Goal: Information Seeking & Learning: Stay updated

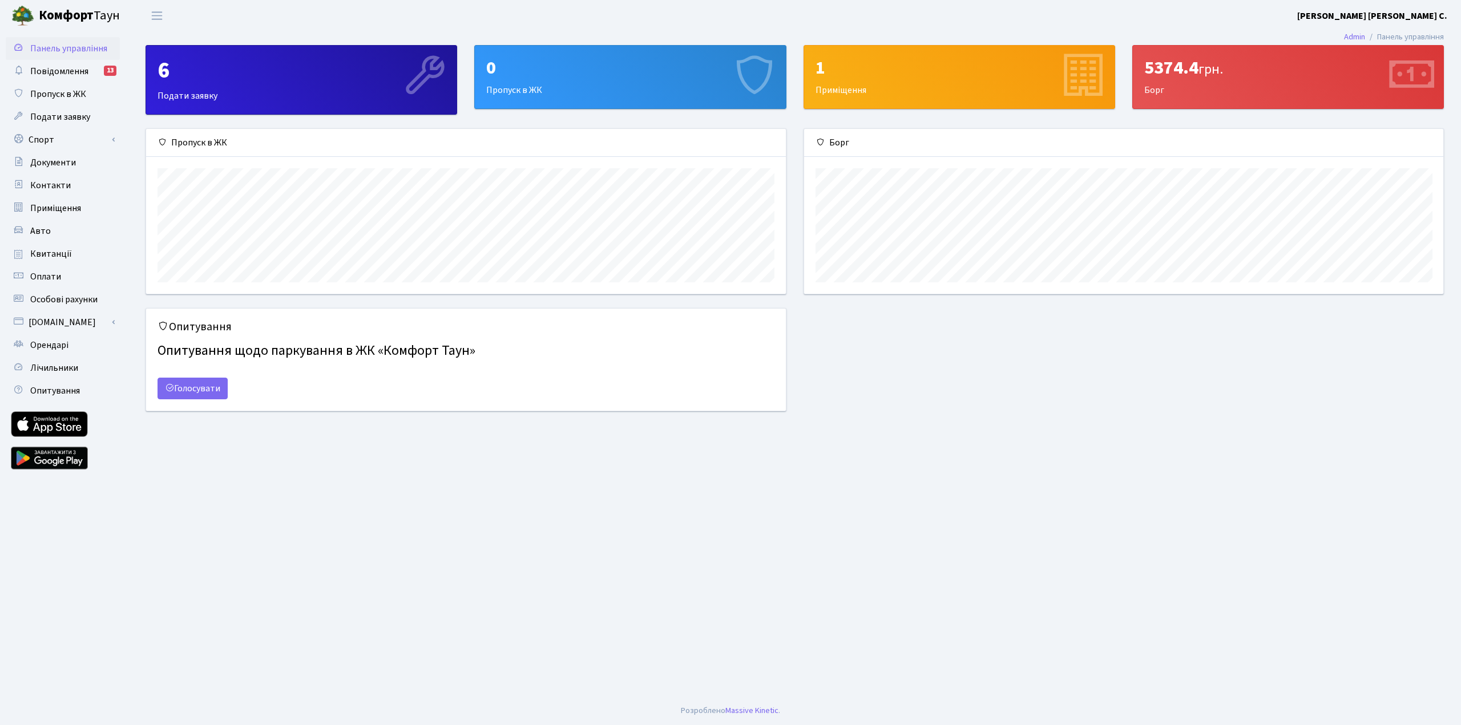
scroll to position [165, 639]
click at [1213, 67] on span "грн." at bounding box center [1210, 69] width 25 height 20
click at [57, 254] on span "Квитанції" at bounding box center [51, 254] width 42 height 13
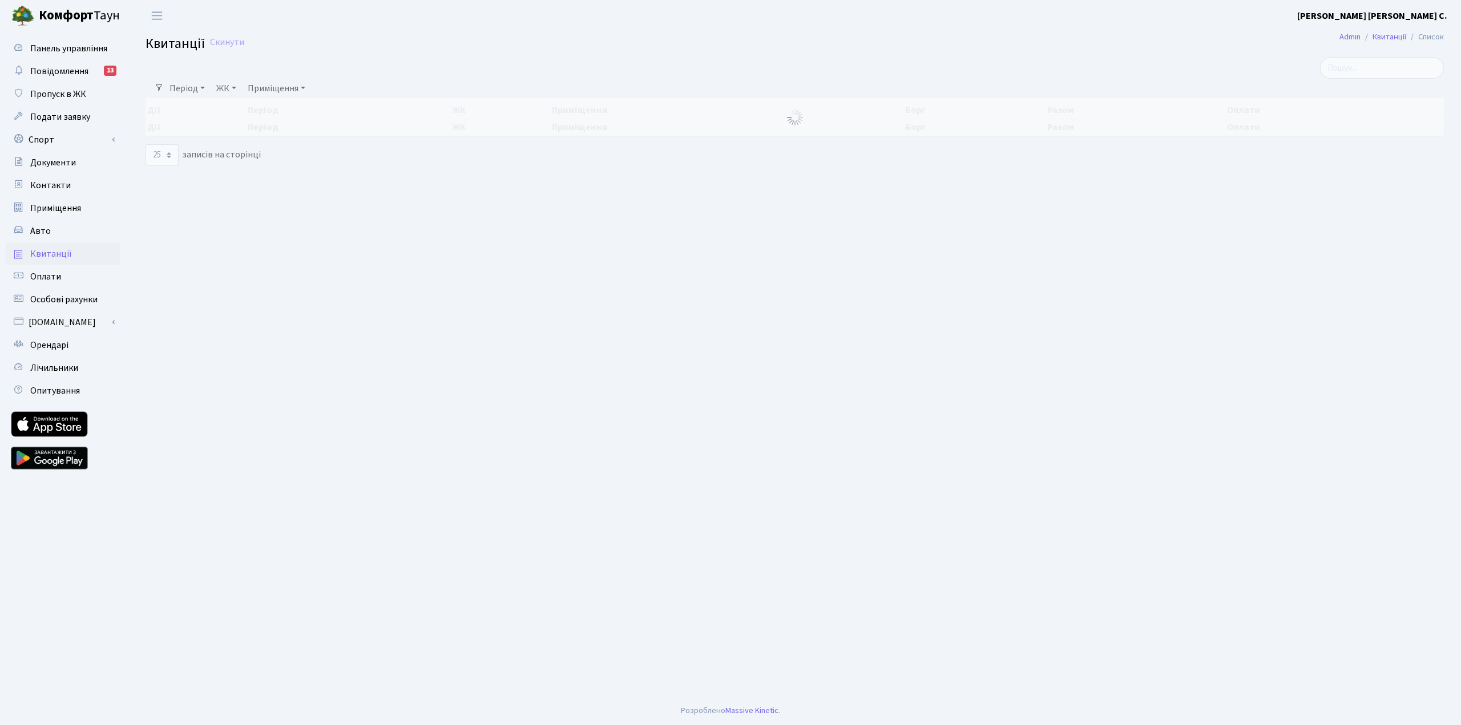
select select "25"
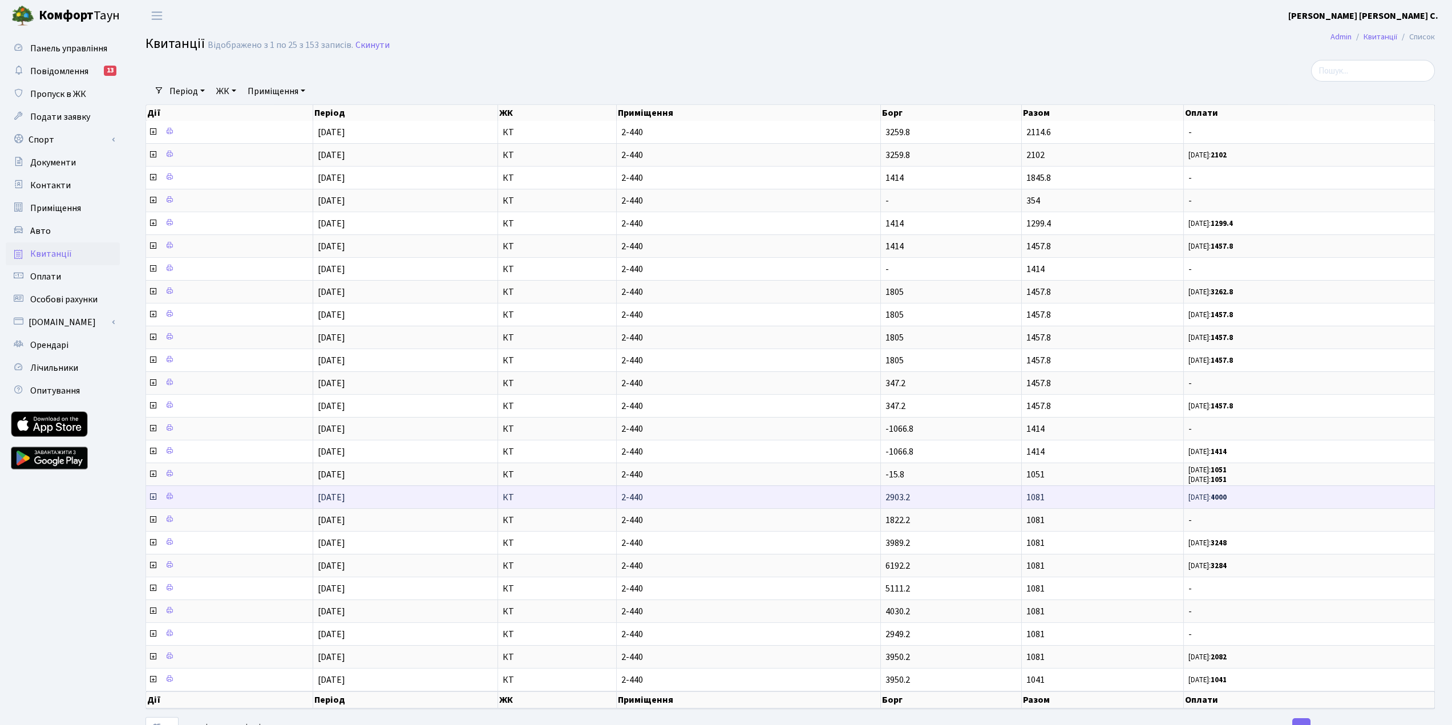
click at [153, 497] on icon at bounding box center [152, 496] width 9 height 9
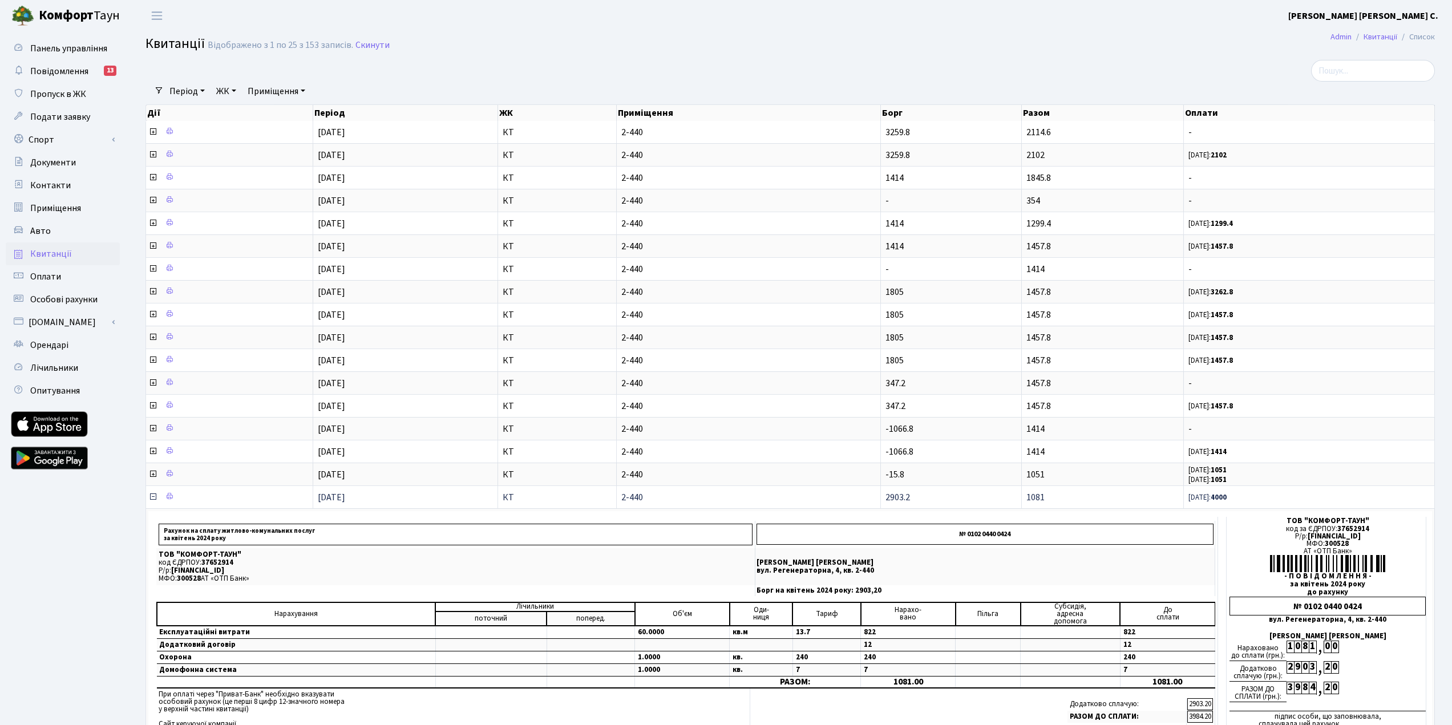
click at [153, 497] on icon at bounding box center [152, 496] width 9 height 9
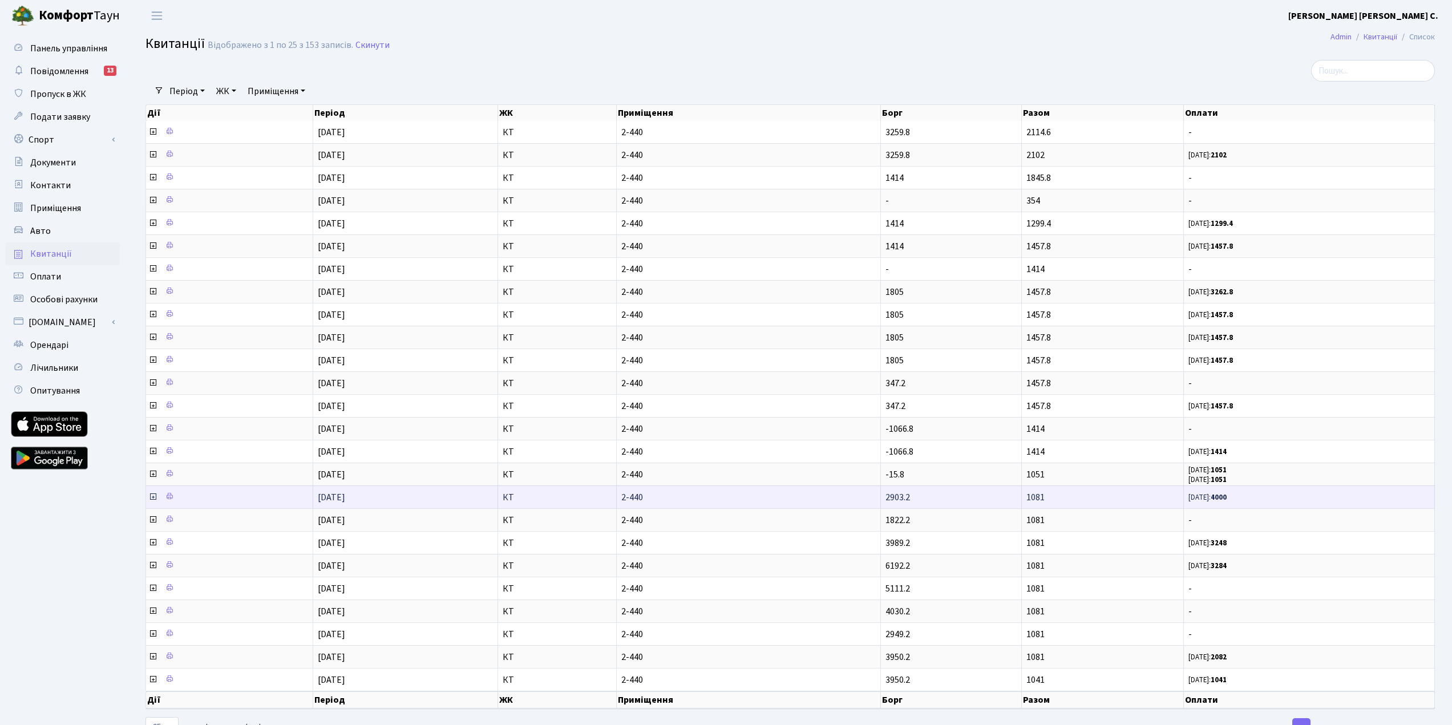
click at [153, 497] on icon at bounding box center [152, 496] width 9 height 9
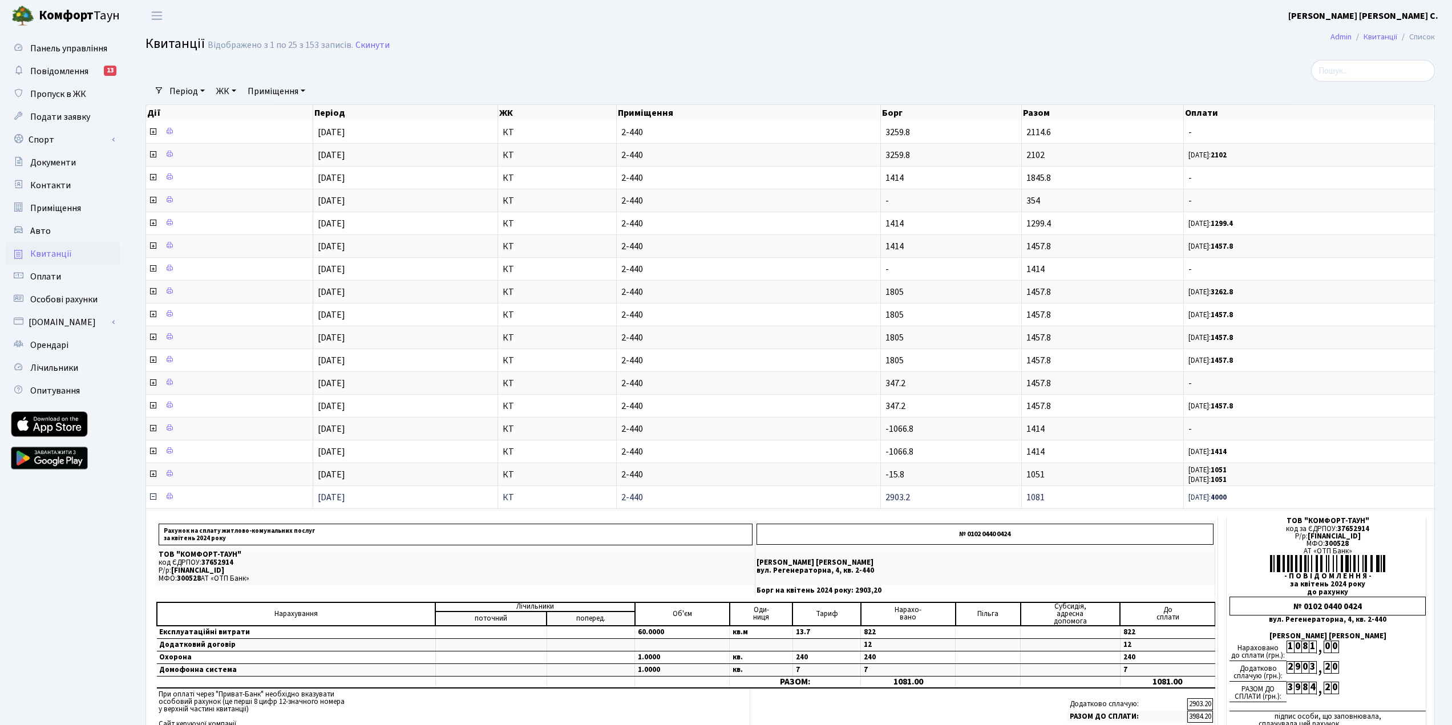
click at [153, 497] on icon at bounding box center [152, 496] width 9 height 9
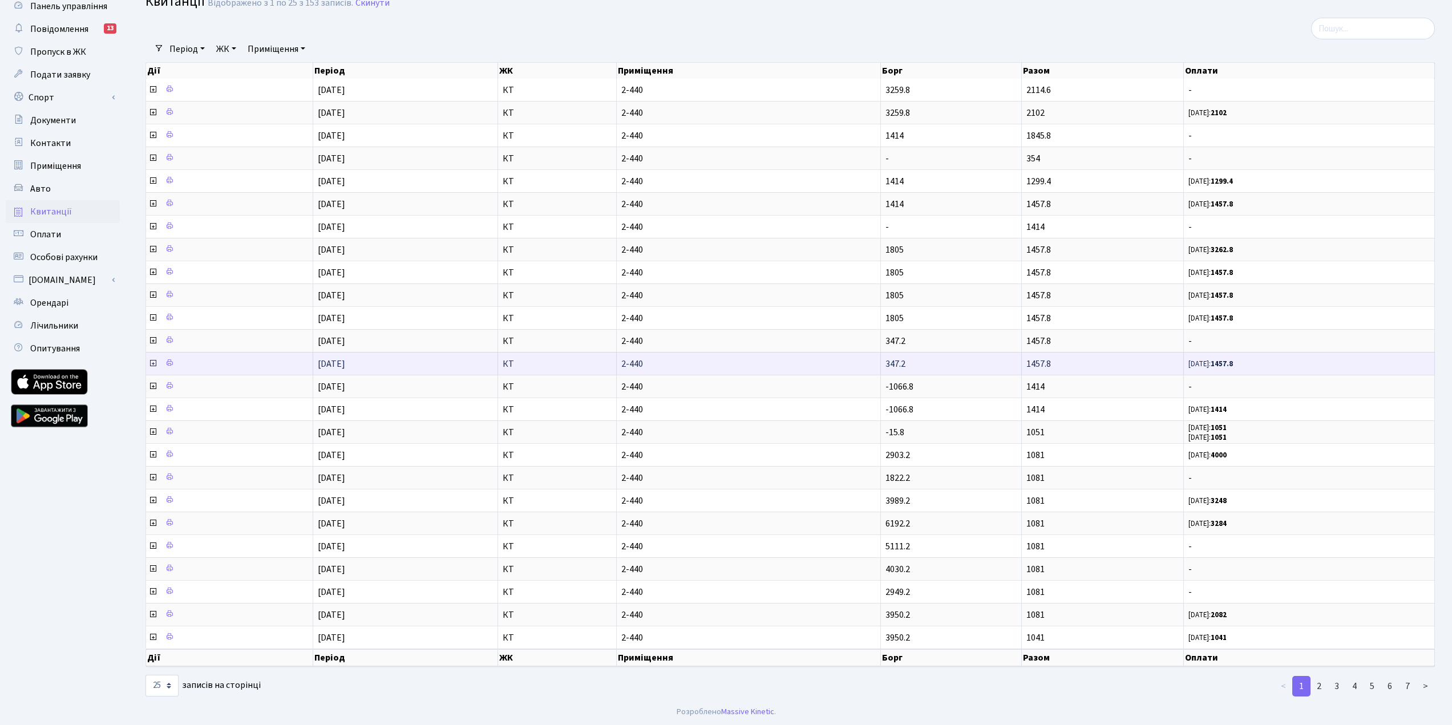
scroll to position [43, 0]
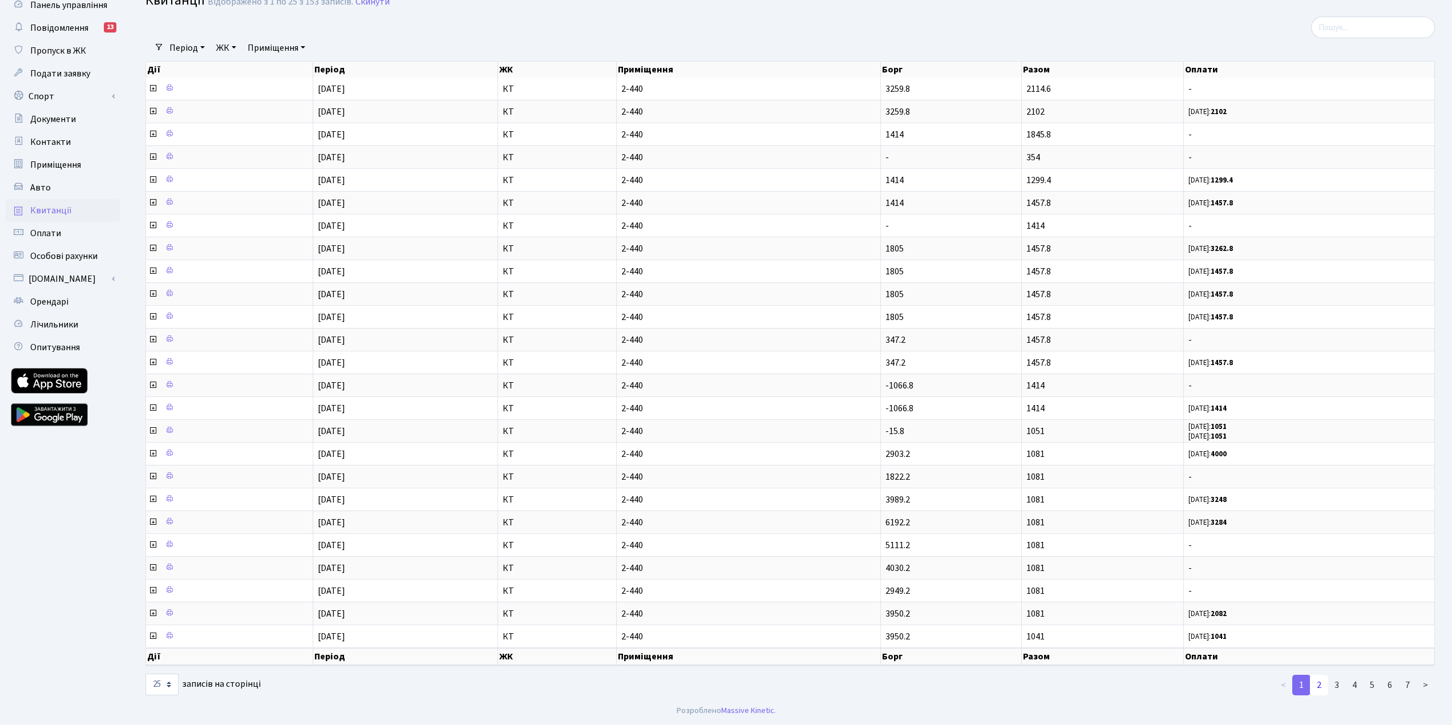
click at [1324, 688] on link "2" at bounding box center [1319, 685] width 18 height 21
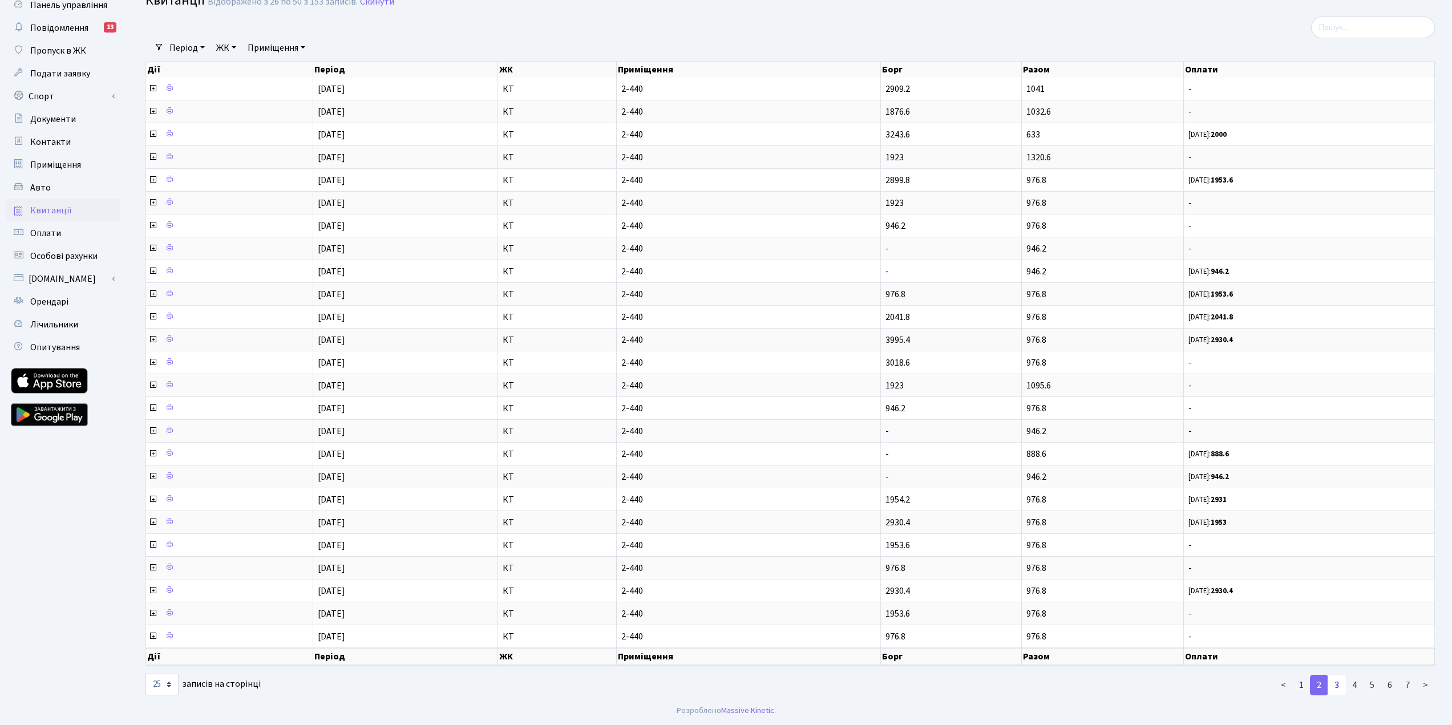
click at [1334, 685] on link "3" at bounding box center [1337, 685] width 18 height 21
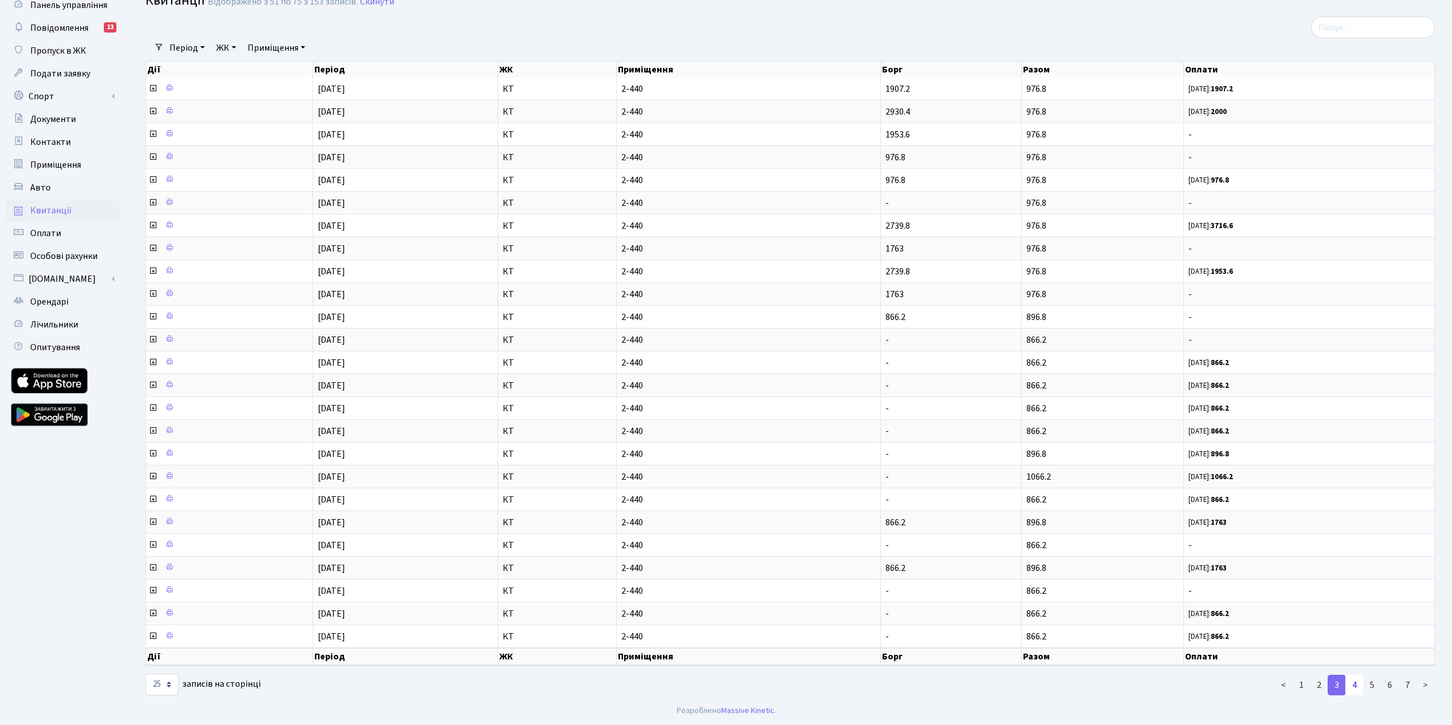
click at [1352, 684] on link "4" at bounding box center [1355, 685] width 18 height 21
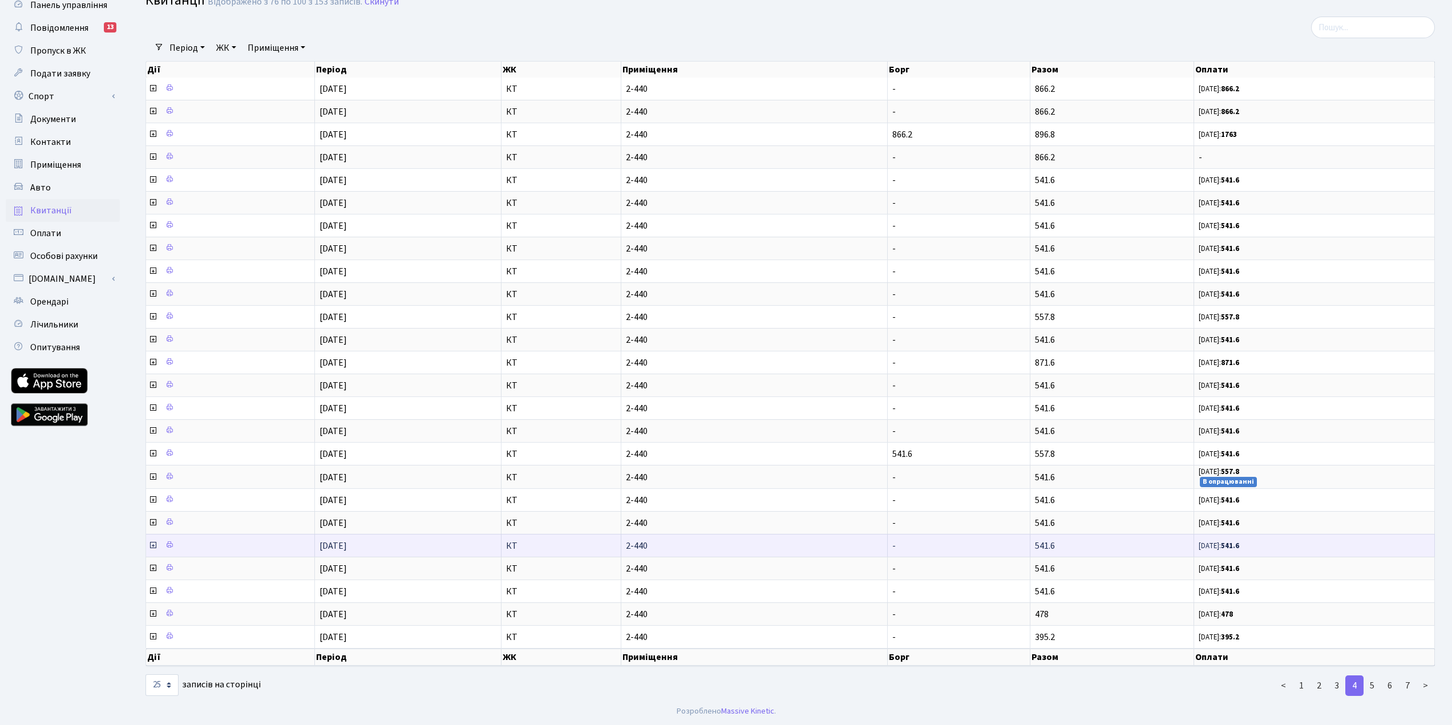
click at [152, 544] on icon at bounding box center [152, 545] width 9 height 9
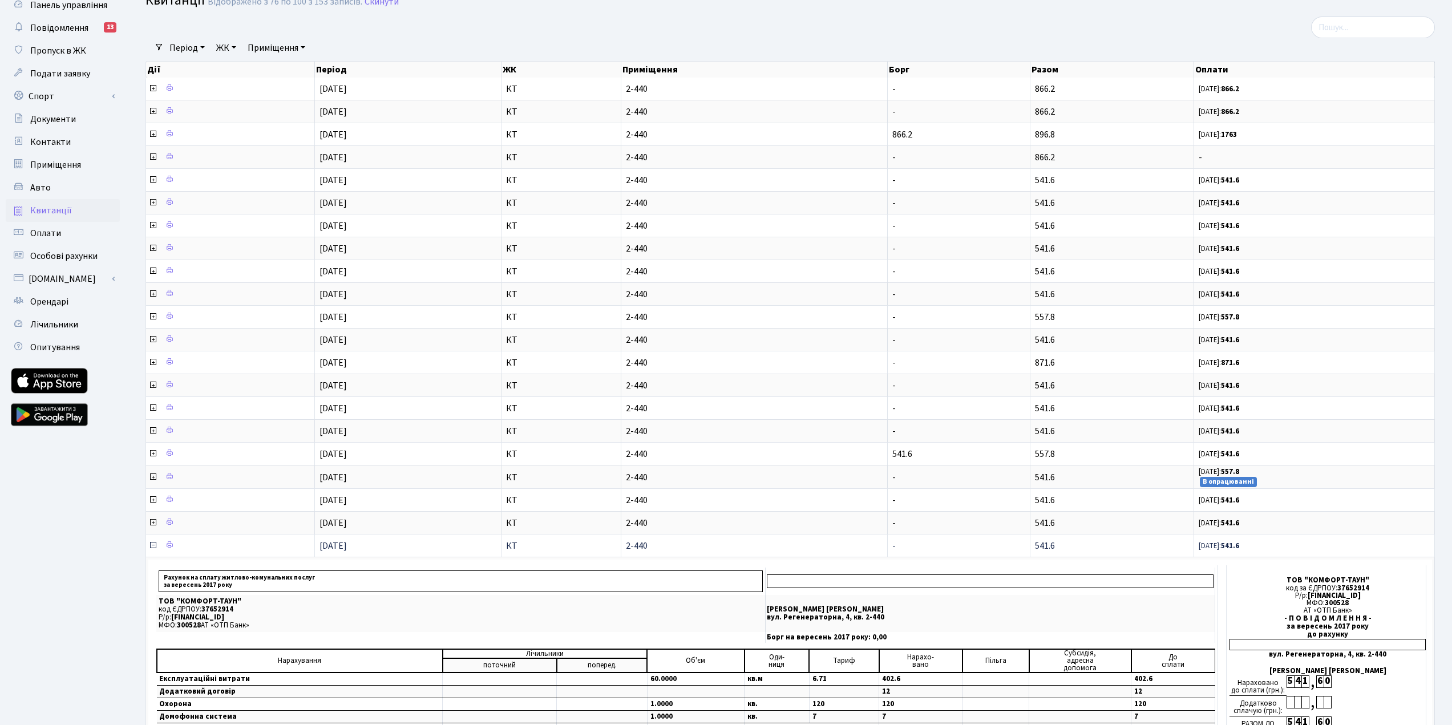
click at [151, 544] on icon at bounding box center [152, 545] width 9 height 9
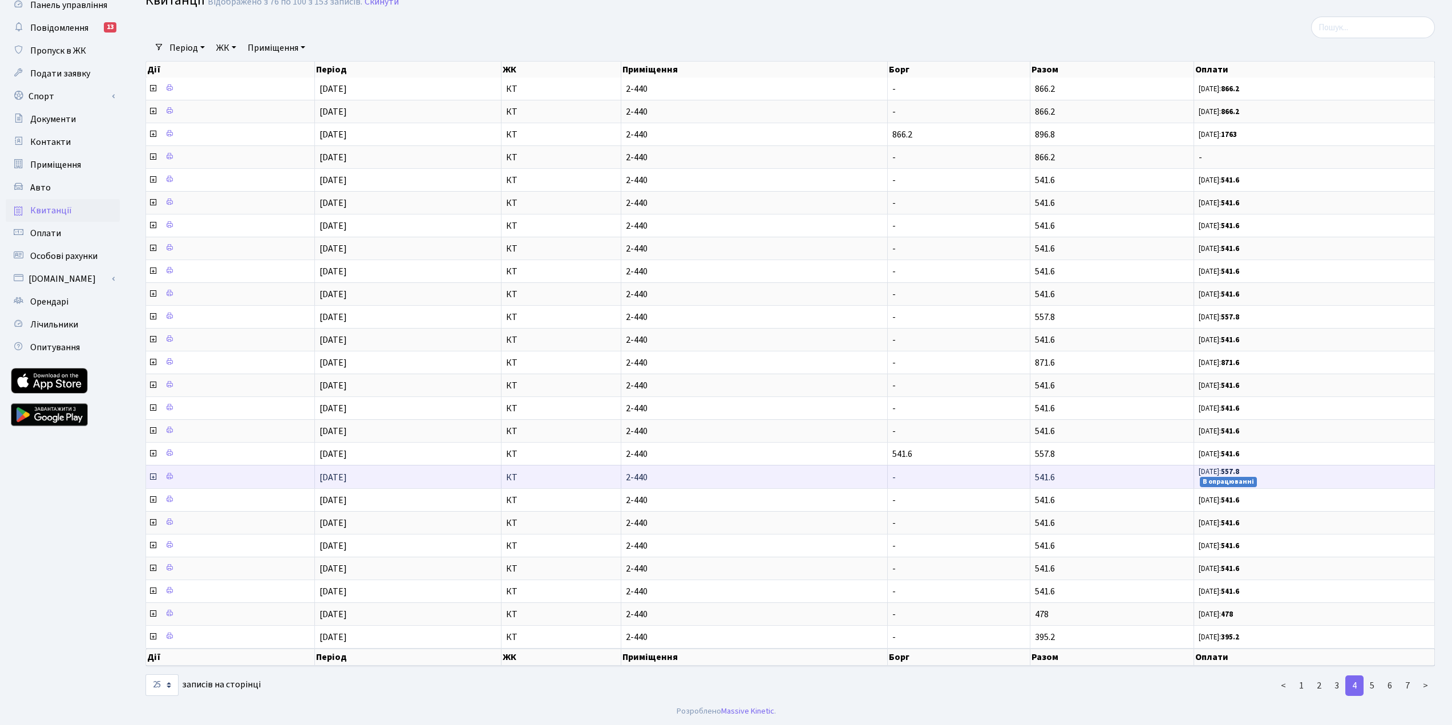
click at [152, 477] on icon at bounding box center [152, 477] width 9 height 9
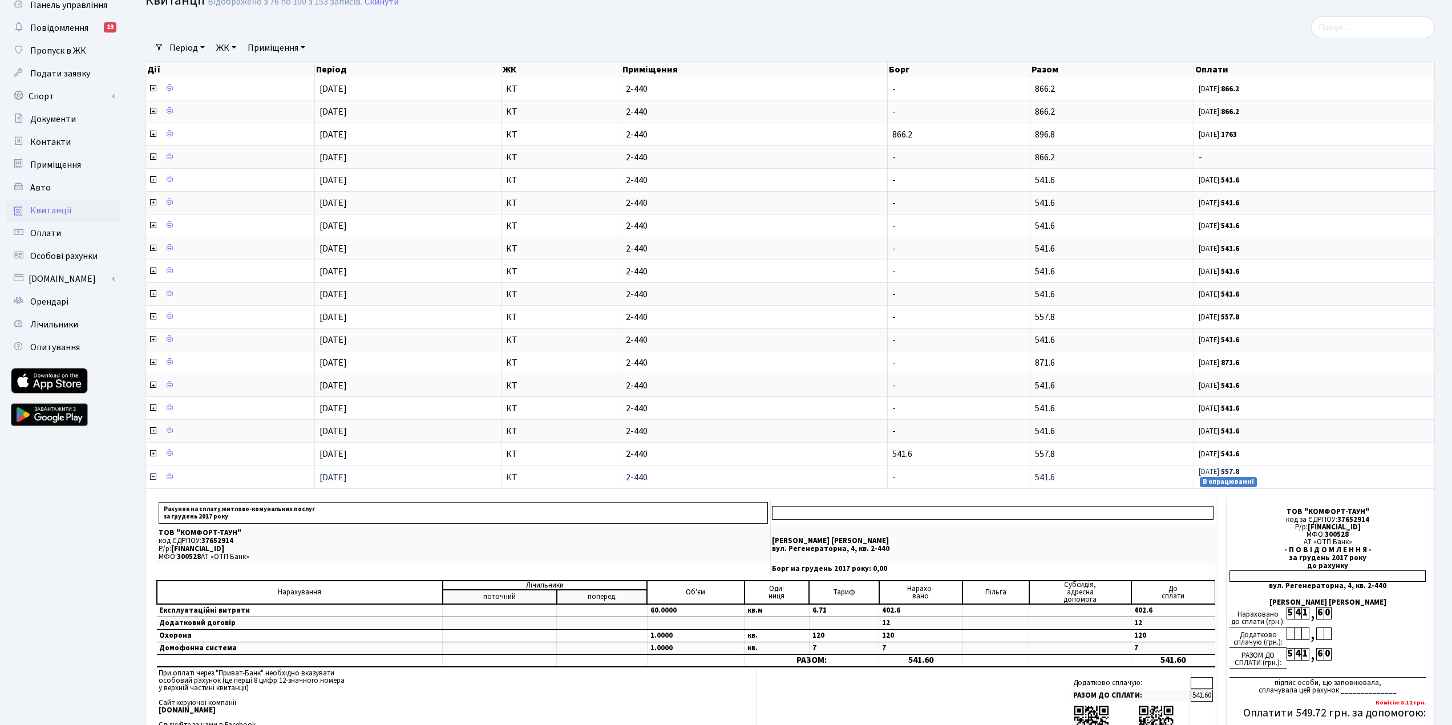
click at [152, 477] on icon at bounding box center [152, 477] width 9 height 9
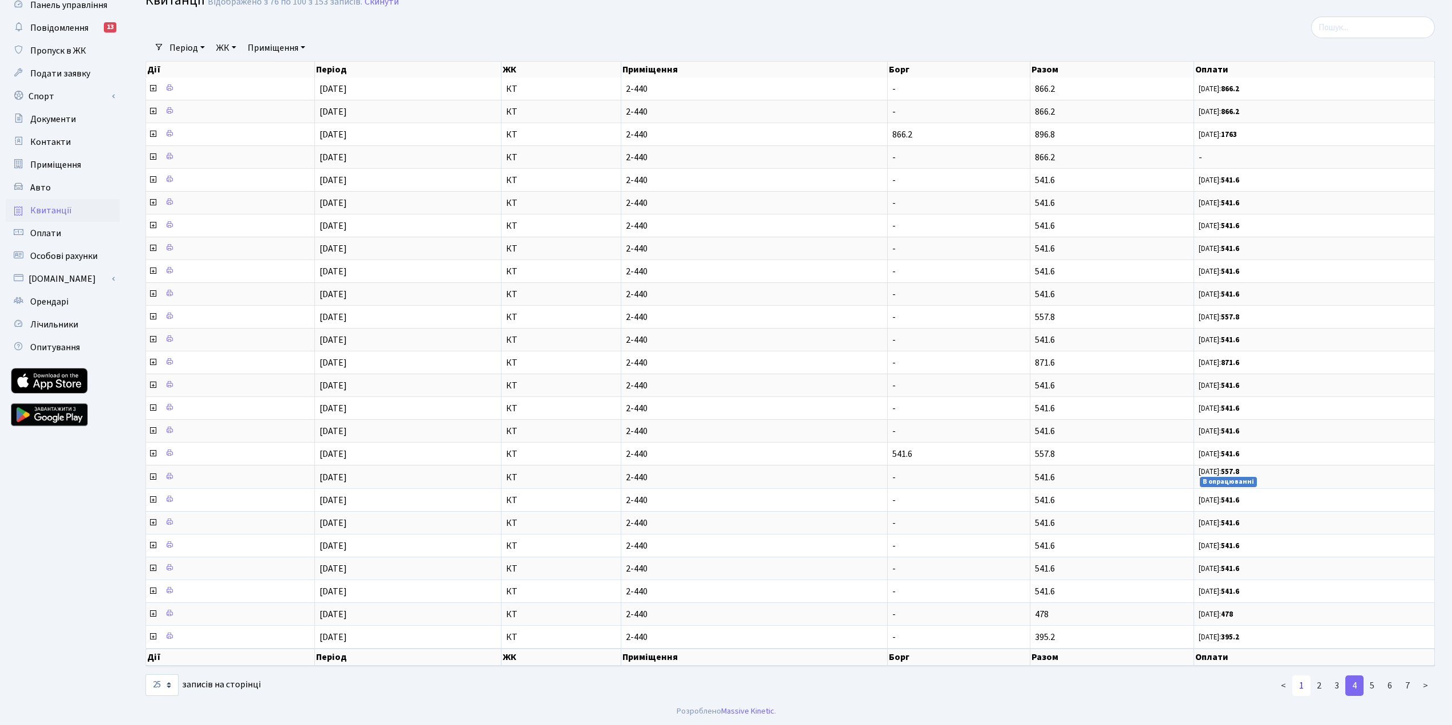
click at [1307, 687] on link "1" at bounding box center [1302, 686] width 18 height 21
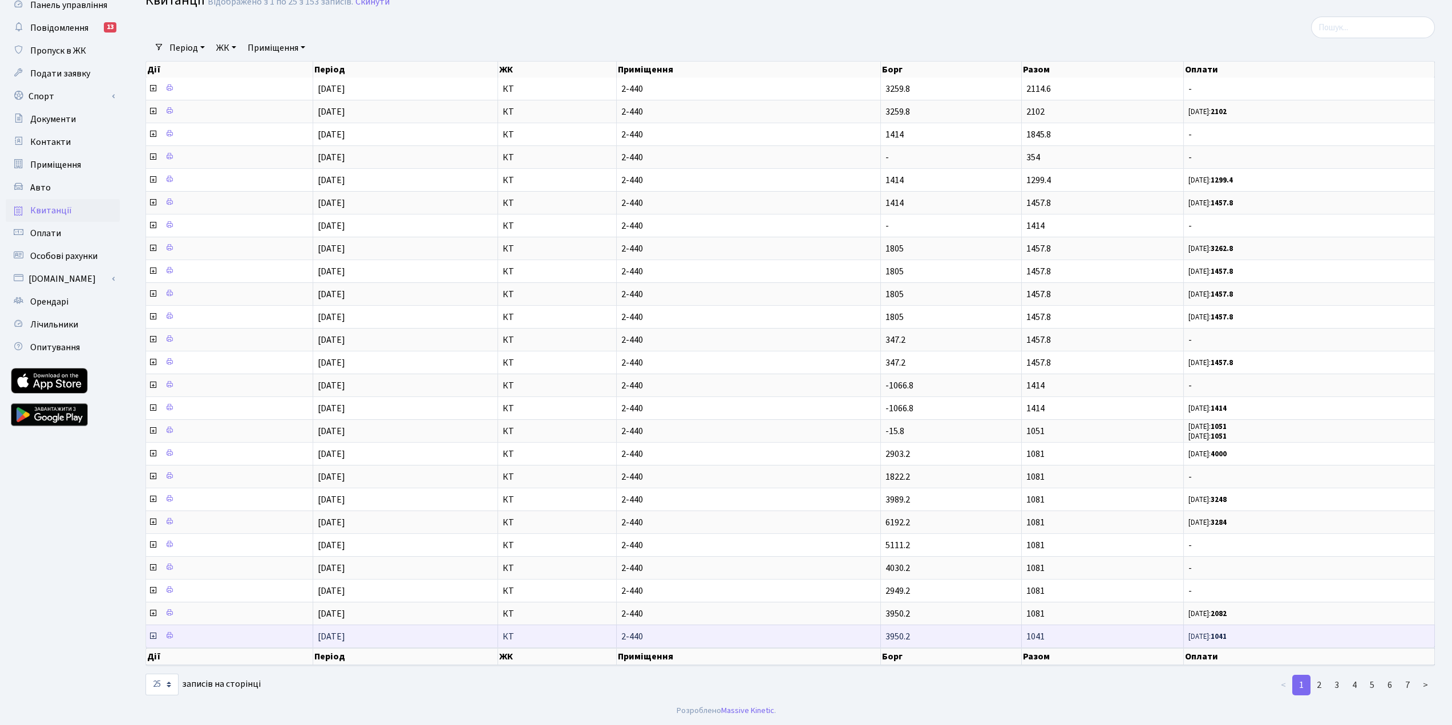
click at [154, 633] on icon at bounding box center [152, 636] width 9 height 9
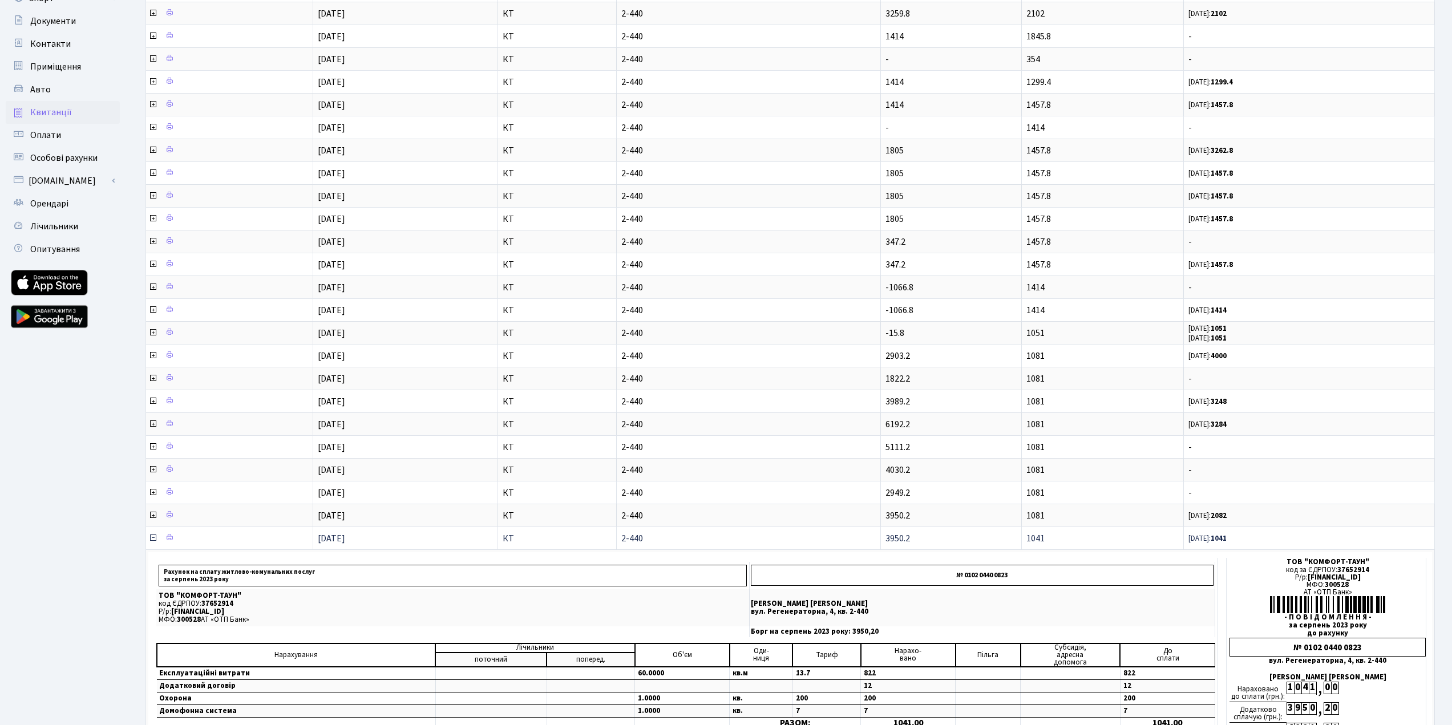
scroll to position [158, 0]
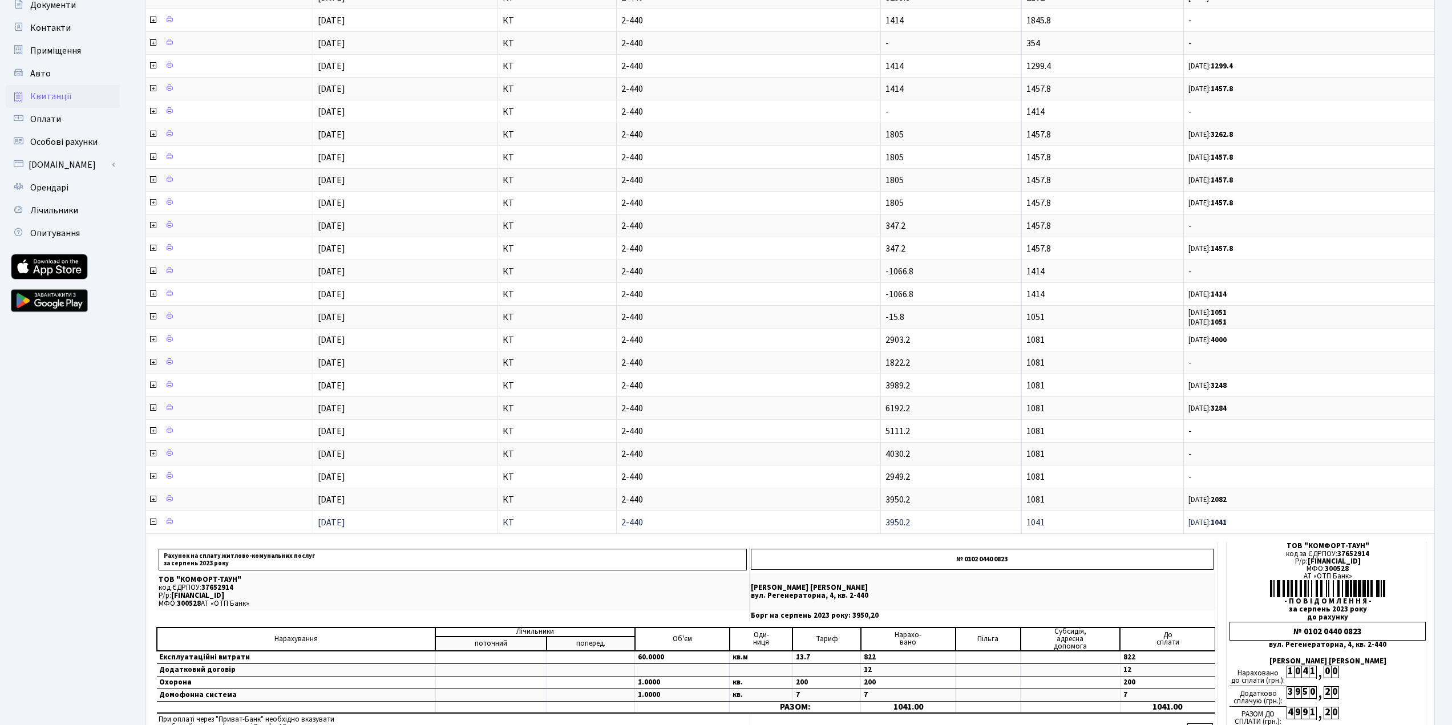
click at [152, 522] on icon at bounding box center [152, 522] width 9 height 9
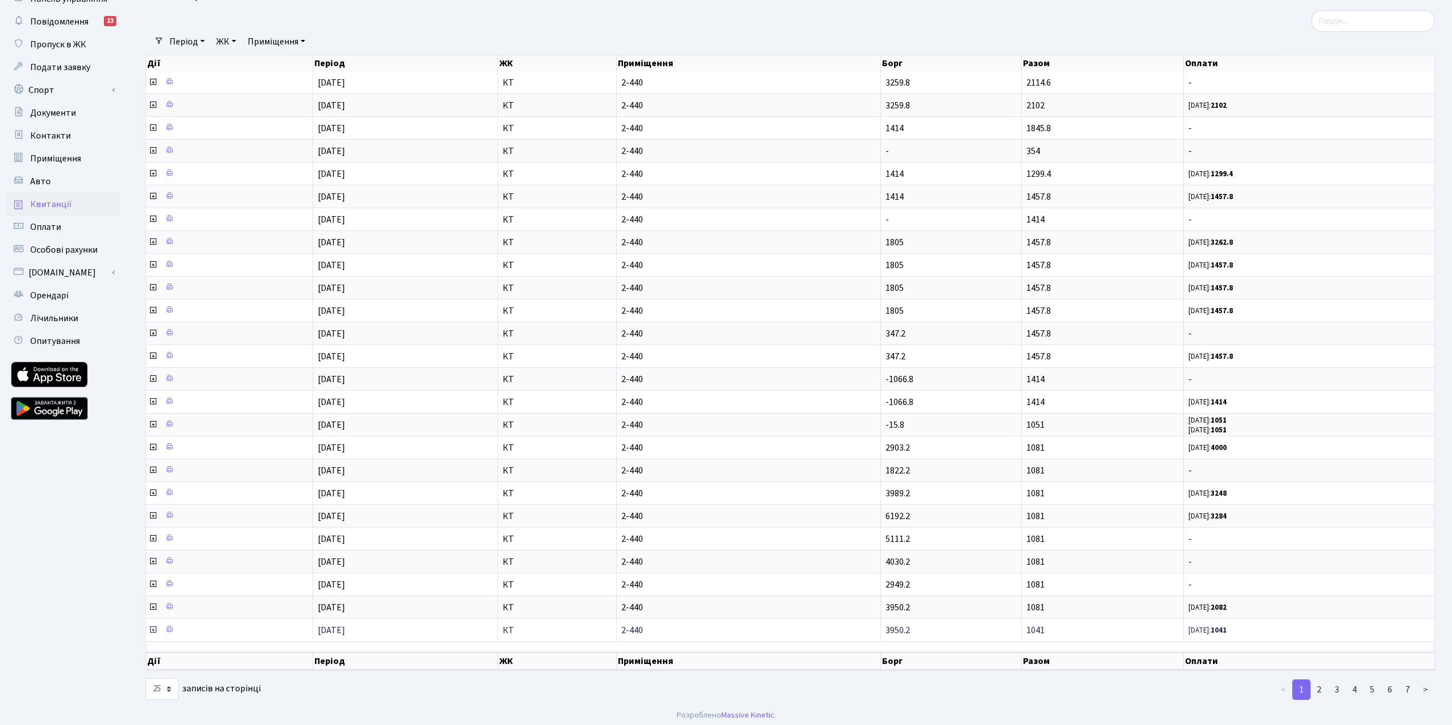
scroll to position [43, 0]
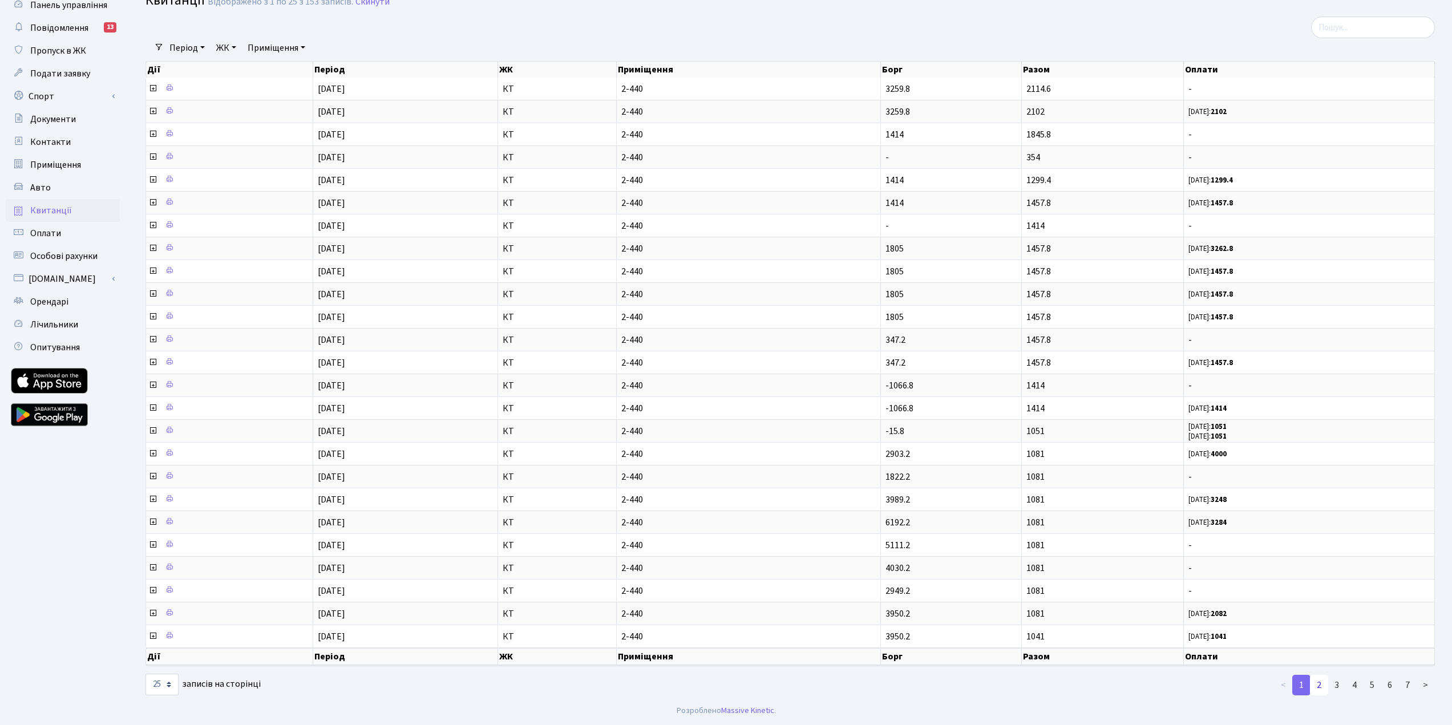
click at [1325, 685] on link "2" at bounding box center [1319, 685] width 18 height 21
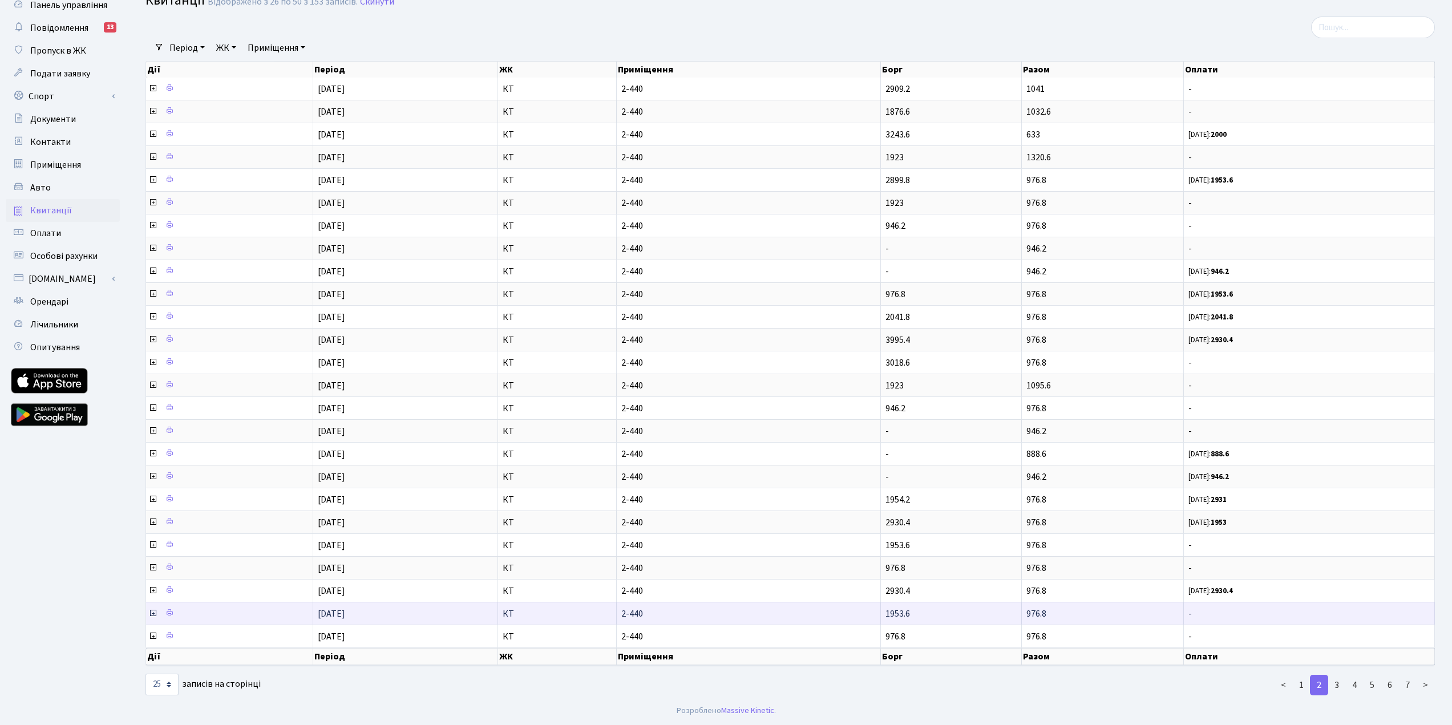
click at [153, 613] on icon at bounding box center [152, 613] width 9 height 9
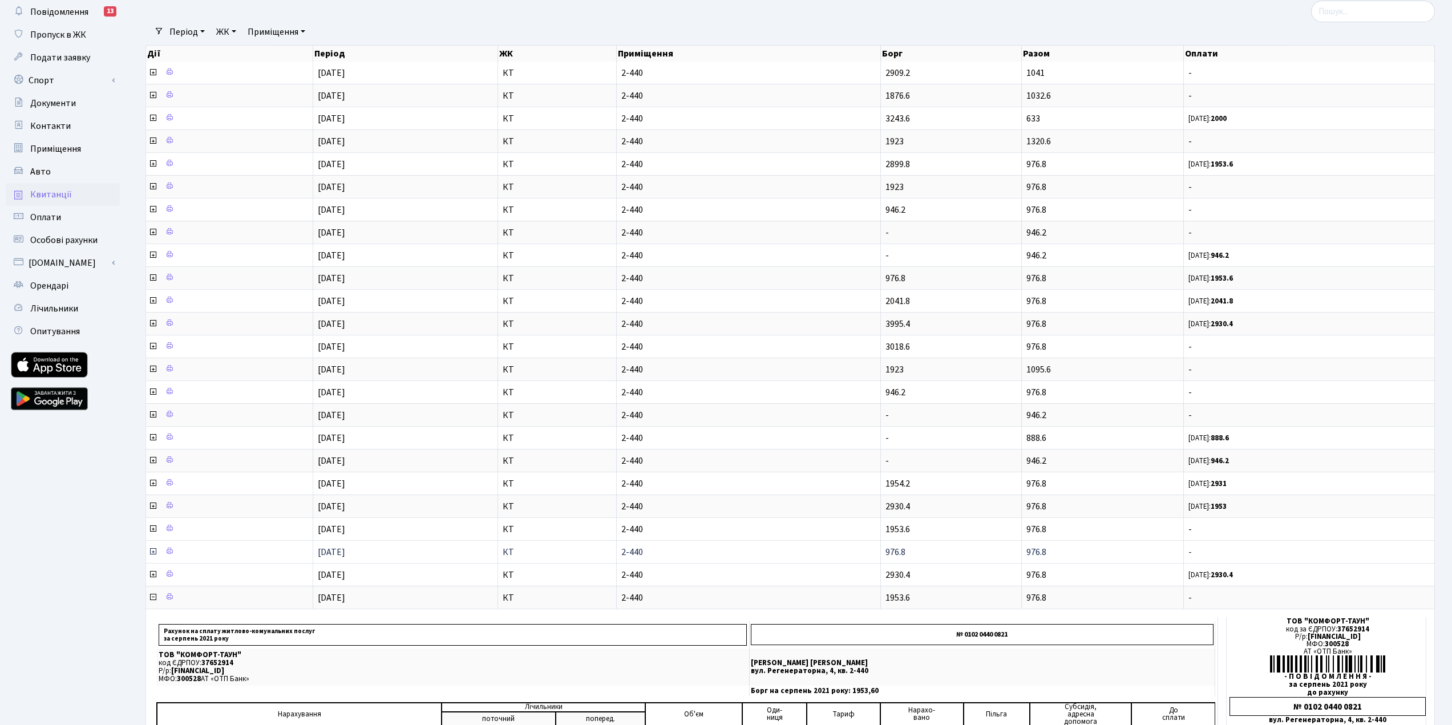
scroll to position [0, 0]
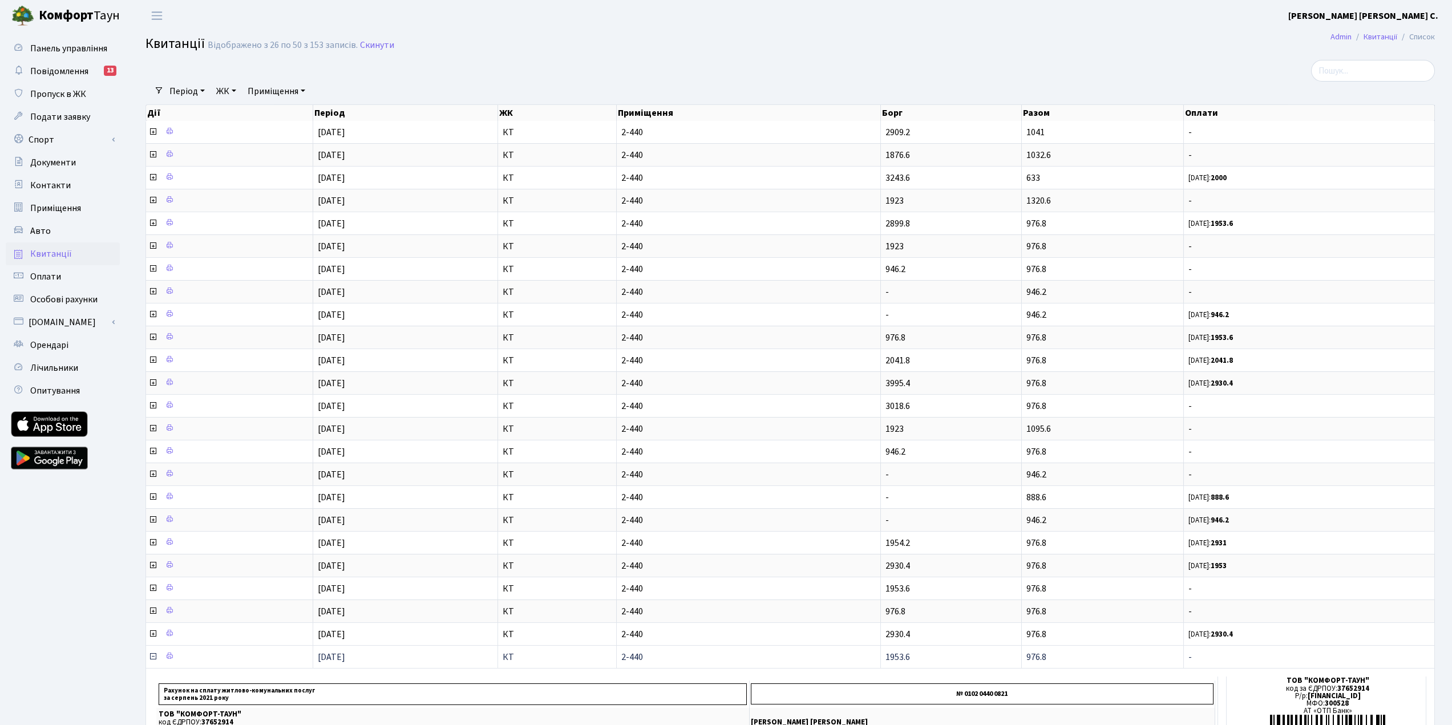
click at [153, 652] on icon at bounding box center [152, 656] width 9 height 9
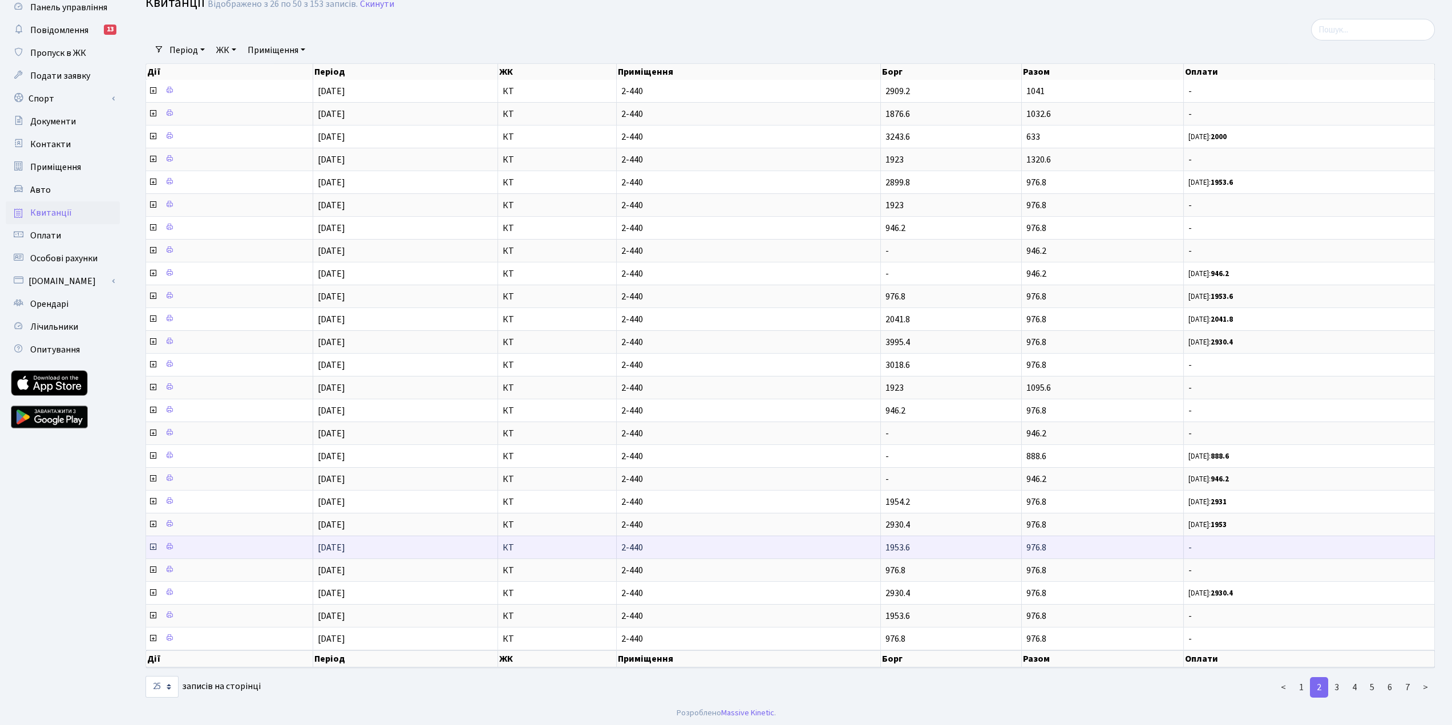
scroll to position [43, 0]
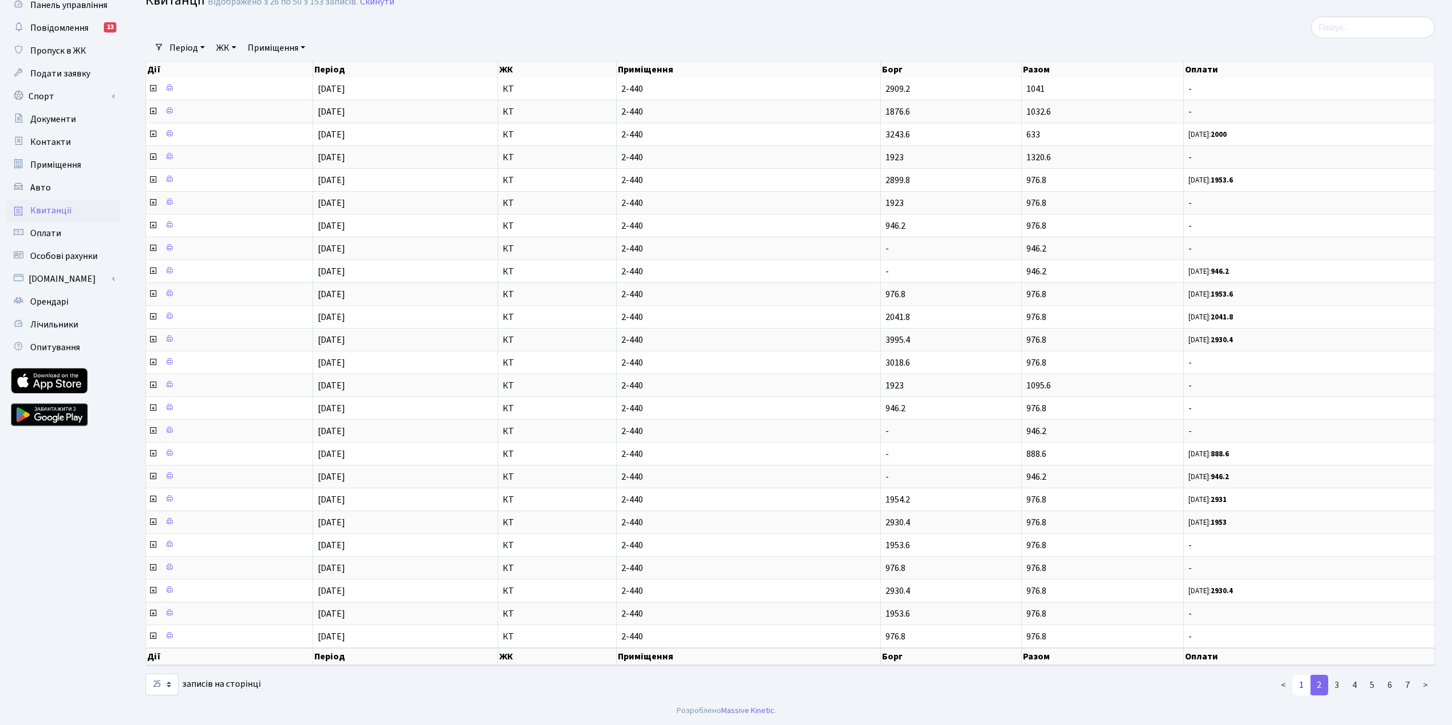
click at [1299, 684] on link "1" at bounding box center [1302, 685] width 18 height 21
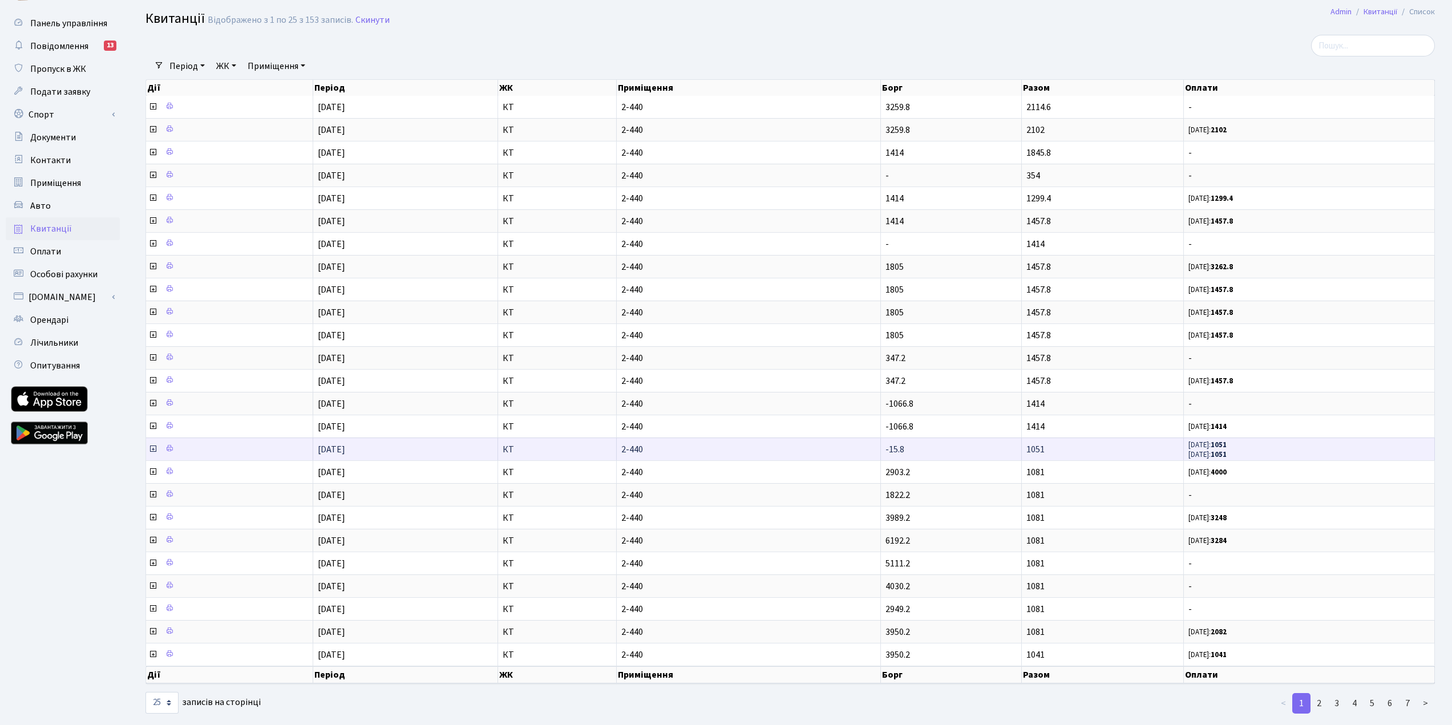
scroll to position [0, 0]
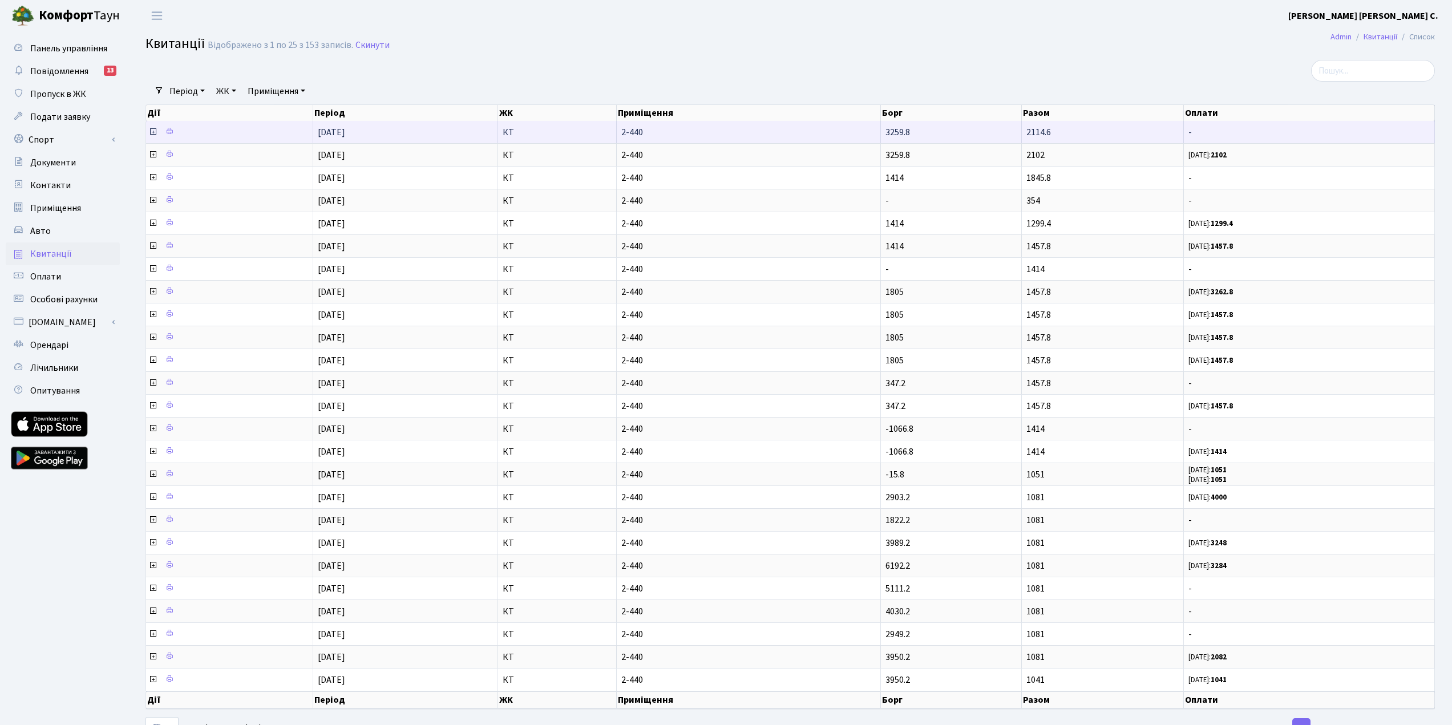
click at [153, 130] on icon at bounding box center [152, 131] width 9 height 9
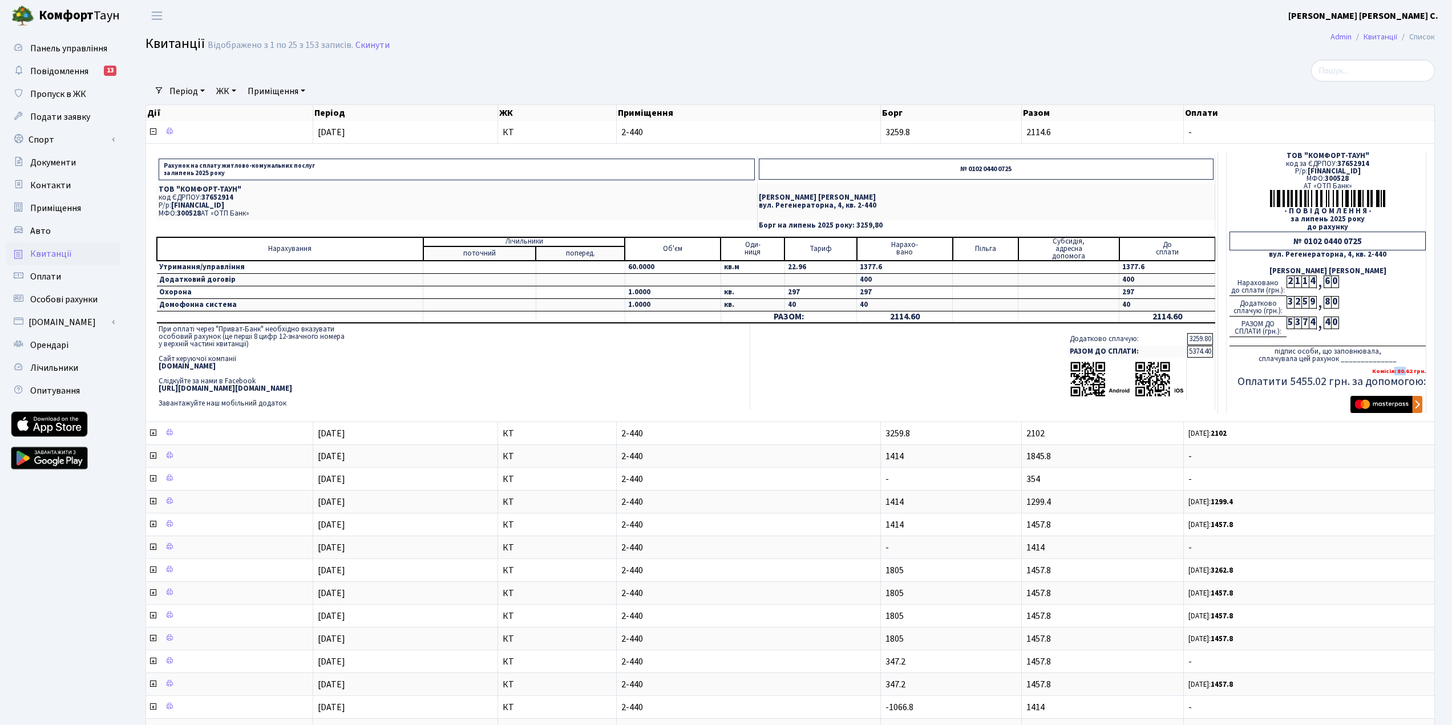
drag, startPoint x: 1408, startPoint y: 370, endPoint x: 1395, endPoint y: 370, distance: 13.1
click at [1395, 370] on b "Комісія: 80.62 грн." at bounding box center [1399, 371] width 54 height 9
drag, startPoint x: 1337, startPoint y: 301, endPoint x: 1290, endPoint y: 303, distance: 47.4
click at [1290, 303] on div "Додатково сплачую (грн.): 3 2 5 9 , 8 0" at bounding box center [1328, 306] width 196 height 21
click at [1334, 302] on div "0" at bounding box center [1334, 302] width 7 height 13
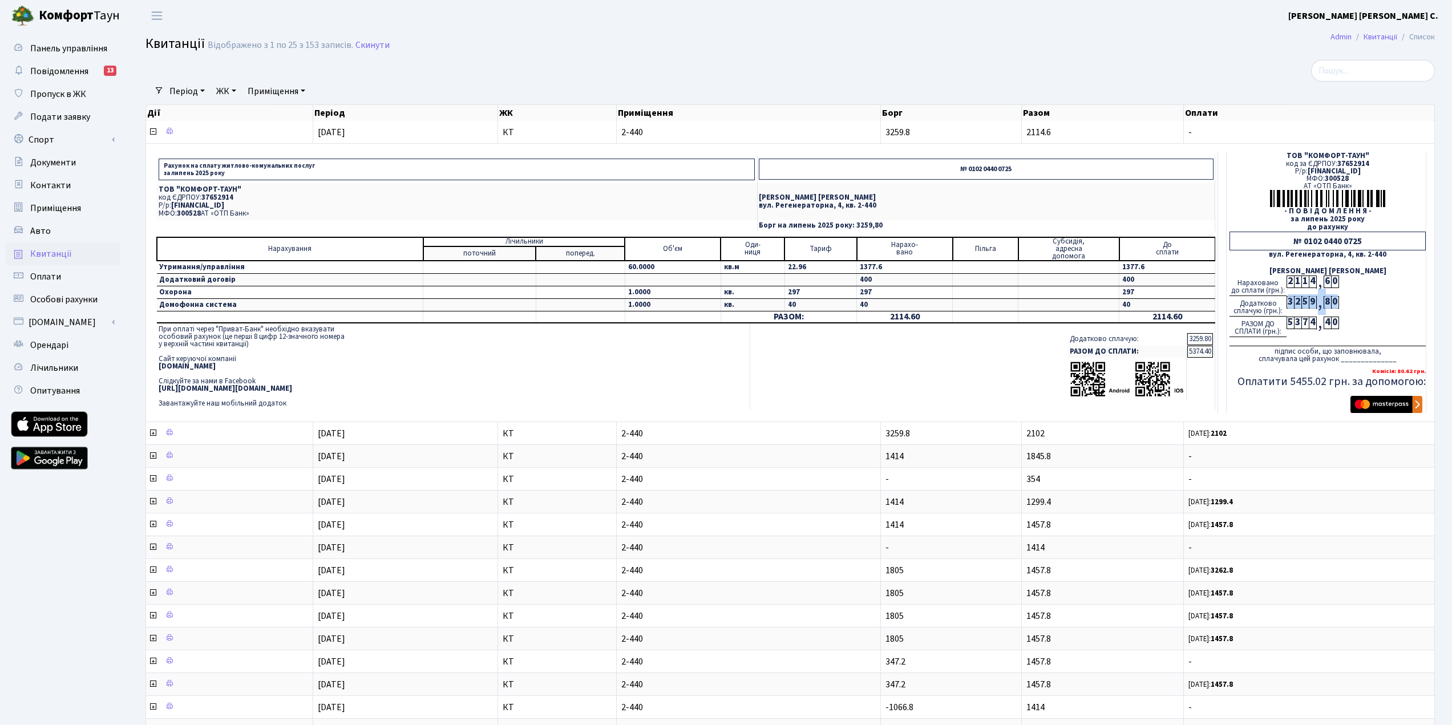
drag, startPoint x: 1337, startPoint y: 301, endPoint x: 1289, endPoint y: 302, distance: 47.4
click at [1289, 302] on div "Додатково сплачую (грн.): 3 2 5 9 , 8 0" at bounding box center [1328, 306] width 196 height 21
copy div "3 2 5 9 , 8 0"
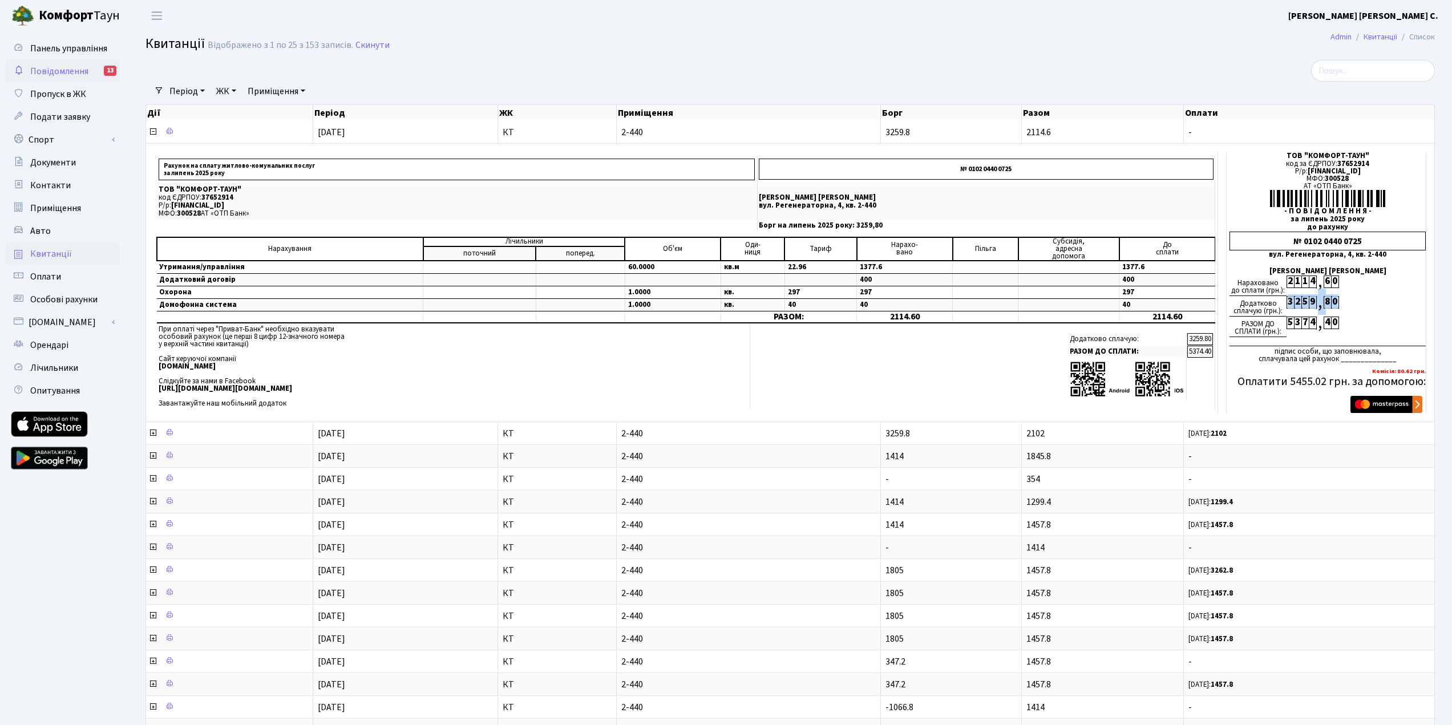
click at [62, 75] on span "Повідомлення" at bounding box center [59, 71] width 58 height 13
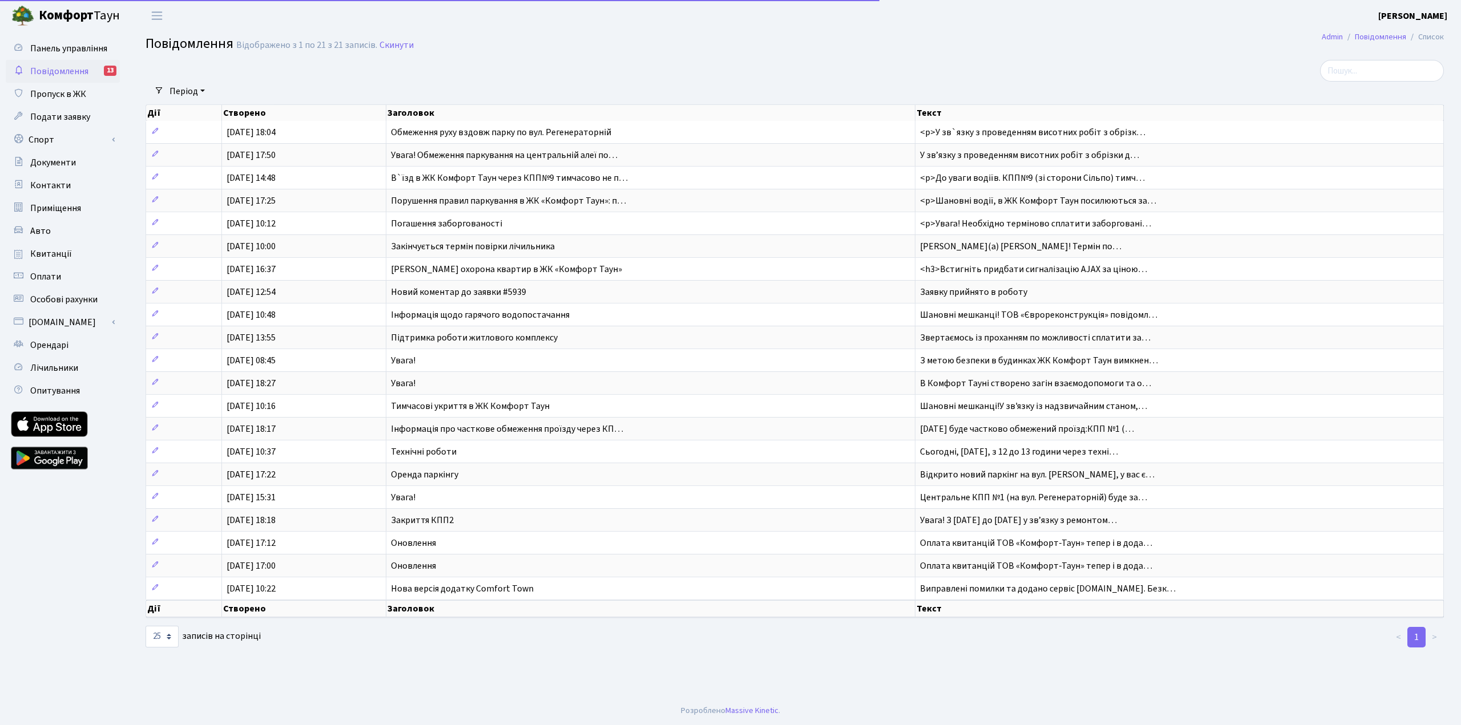
select select "25"
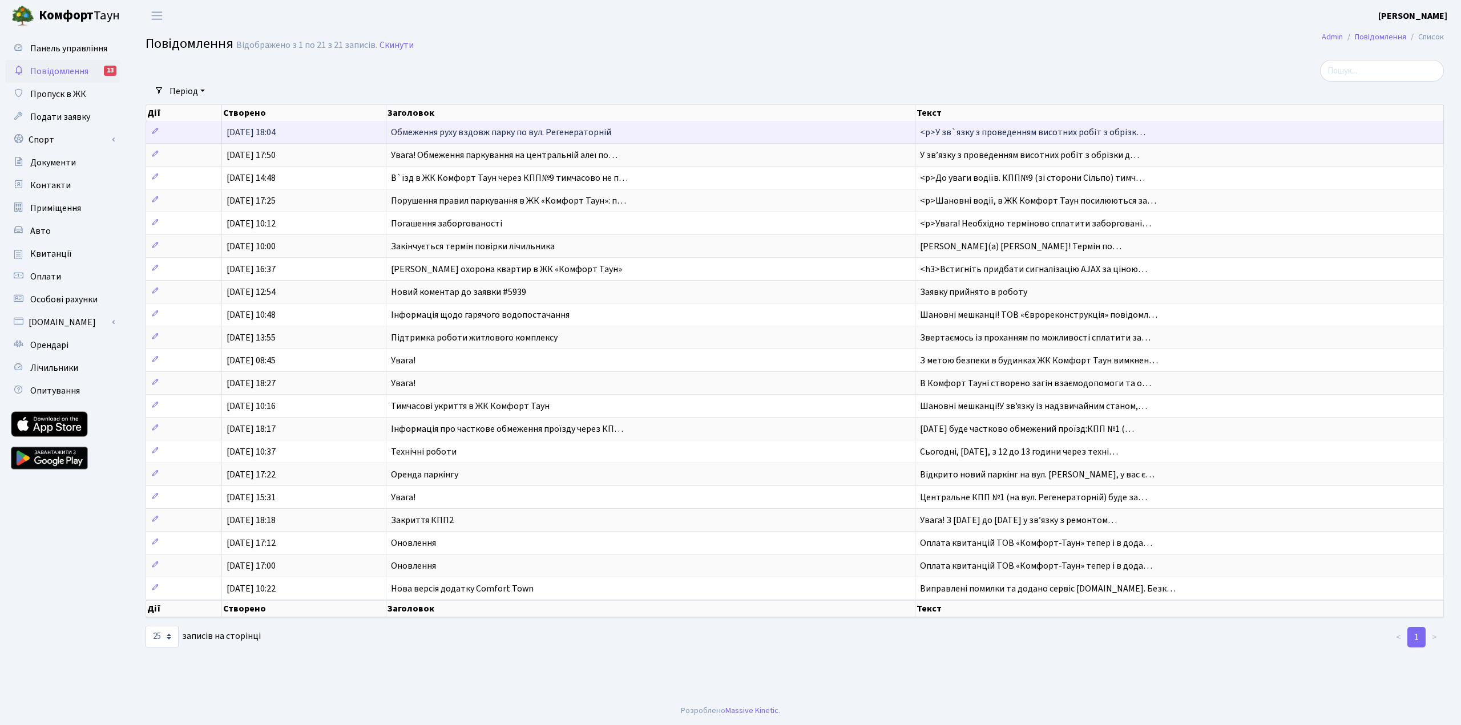
click at [588, 132] on span "Обмеження руху вздовж парку по вул. Регенераторній" at bounding box center [501, 132] width 220 height 13
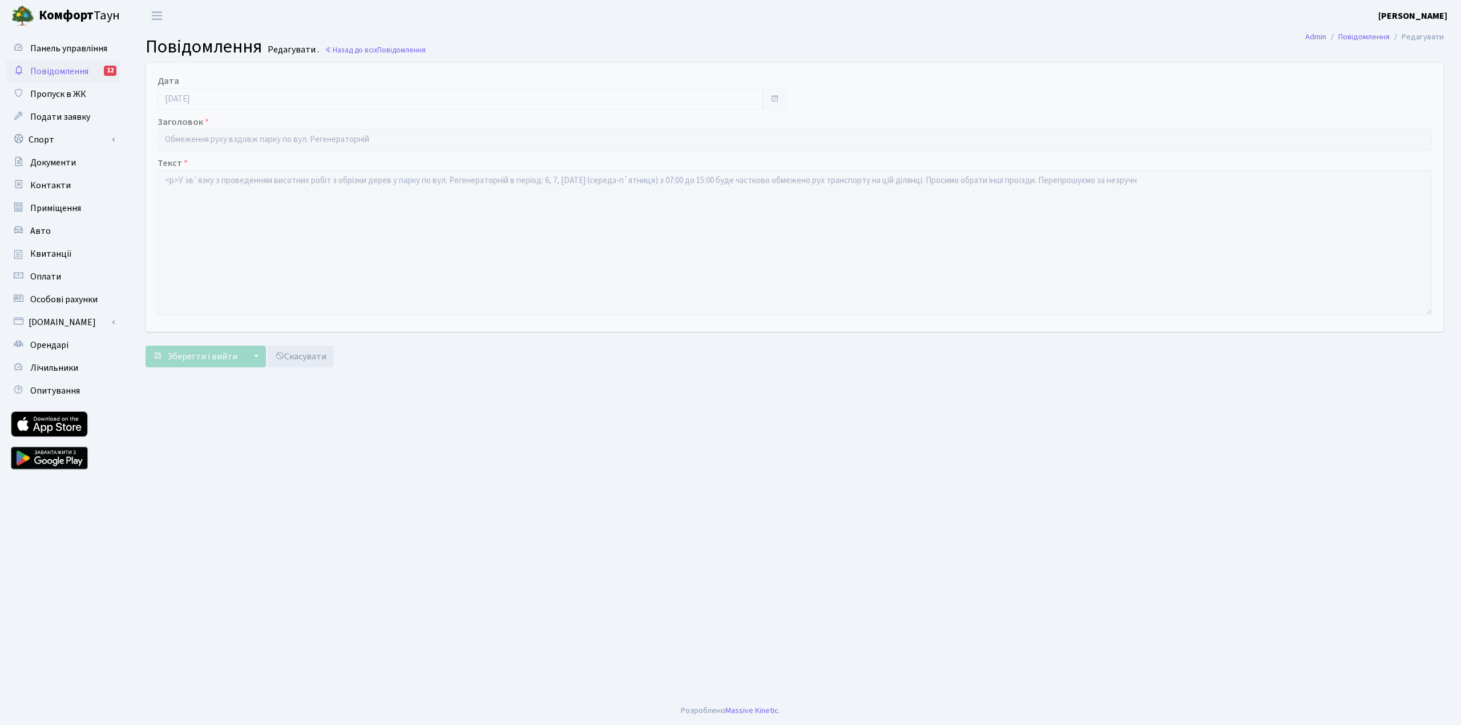
click at [57, 70] on span "Повідомлення" at bounding box center [59, 71] width 58 height 13
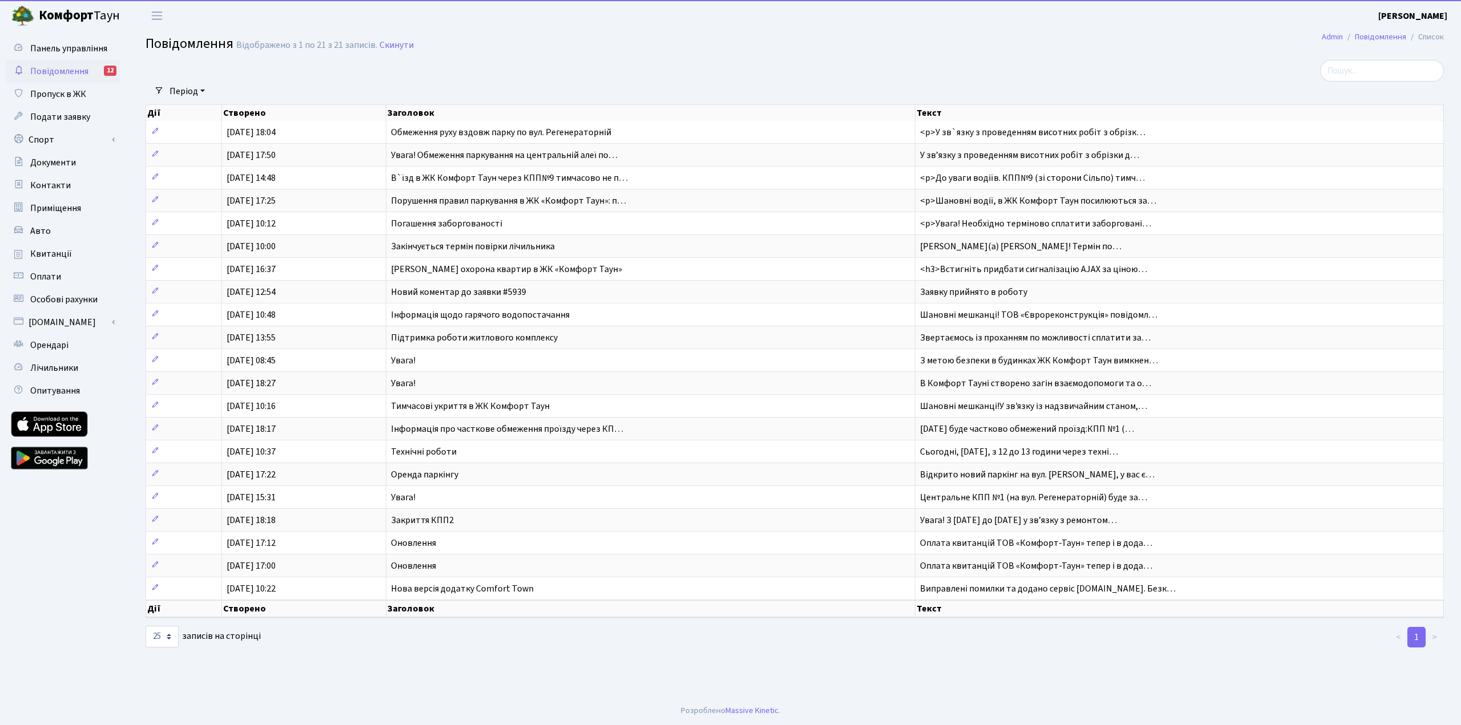
select select "25"
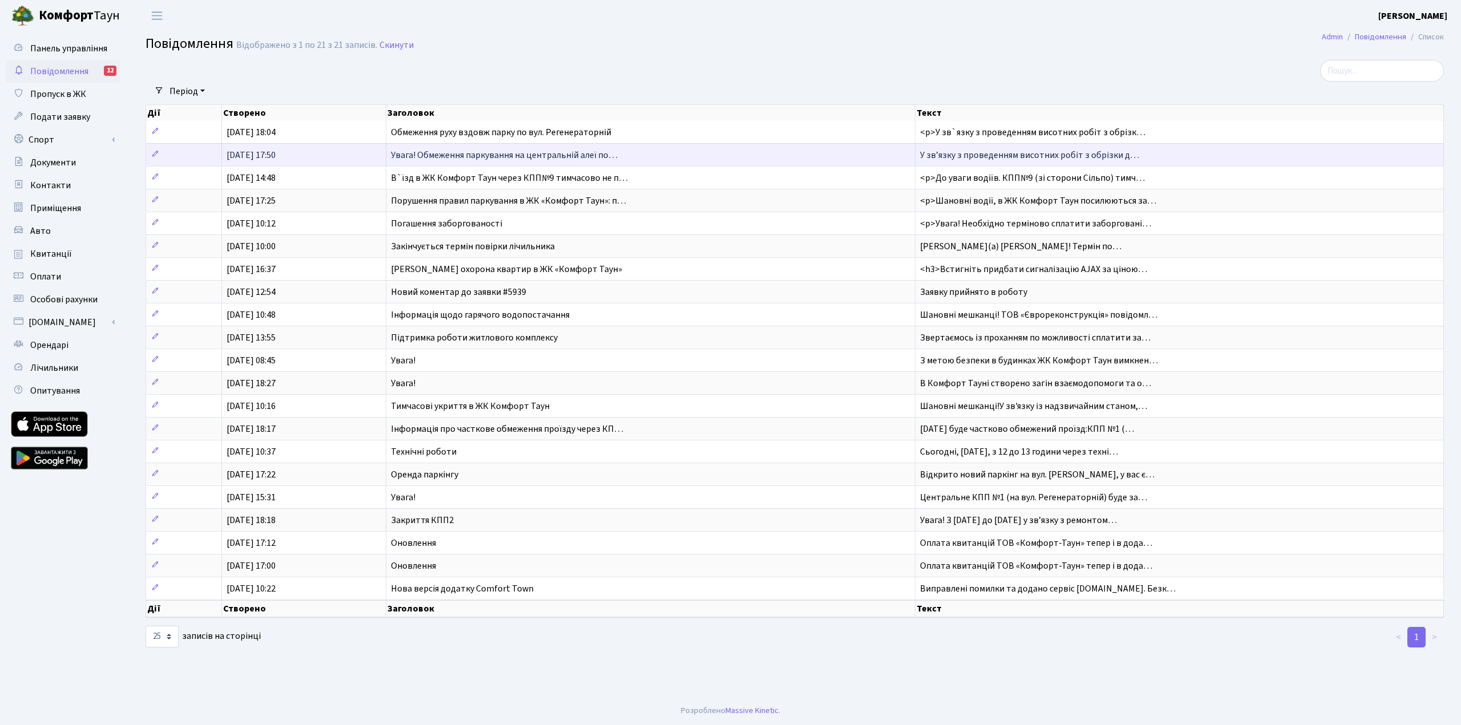
click at [296, 160] on td "[DATE] 17:50" at bounding box center [304, 154] width 164 height 23
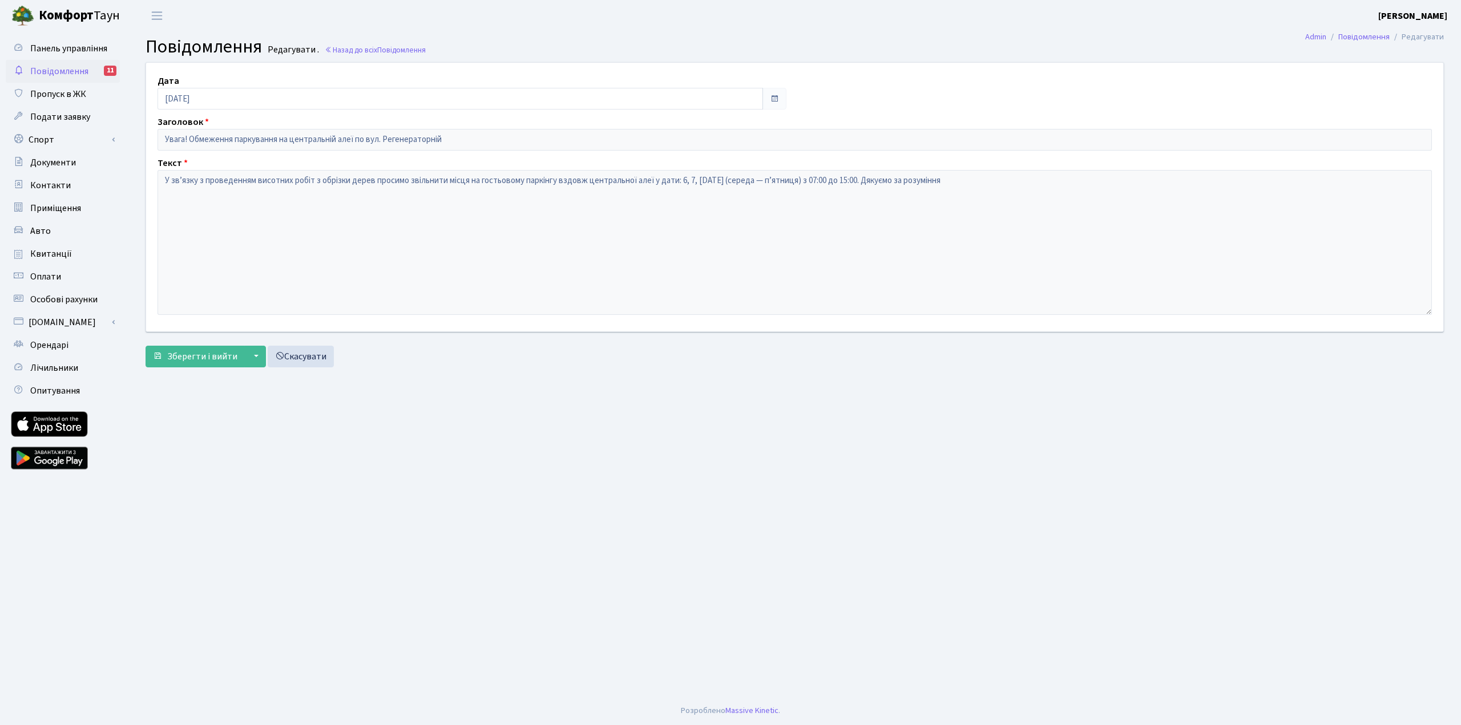
click at [60, 72] on span "Повідомлення" at bounding box center [59, 71] width 58 height 13
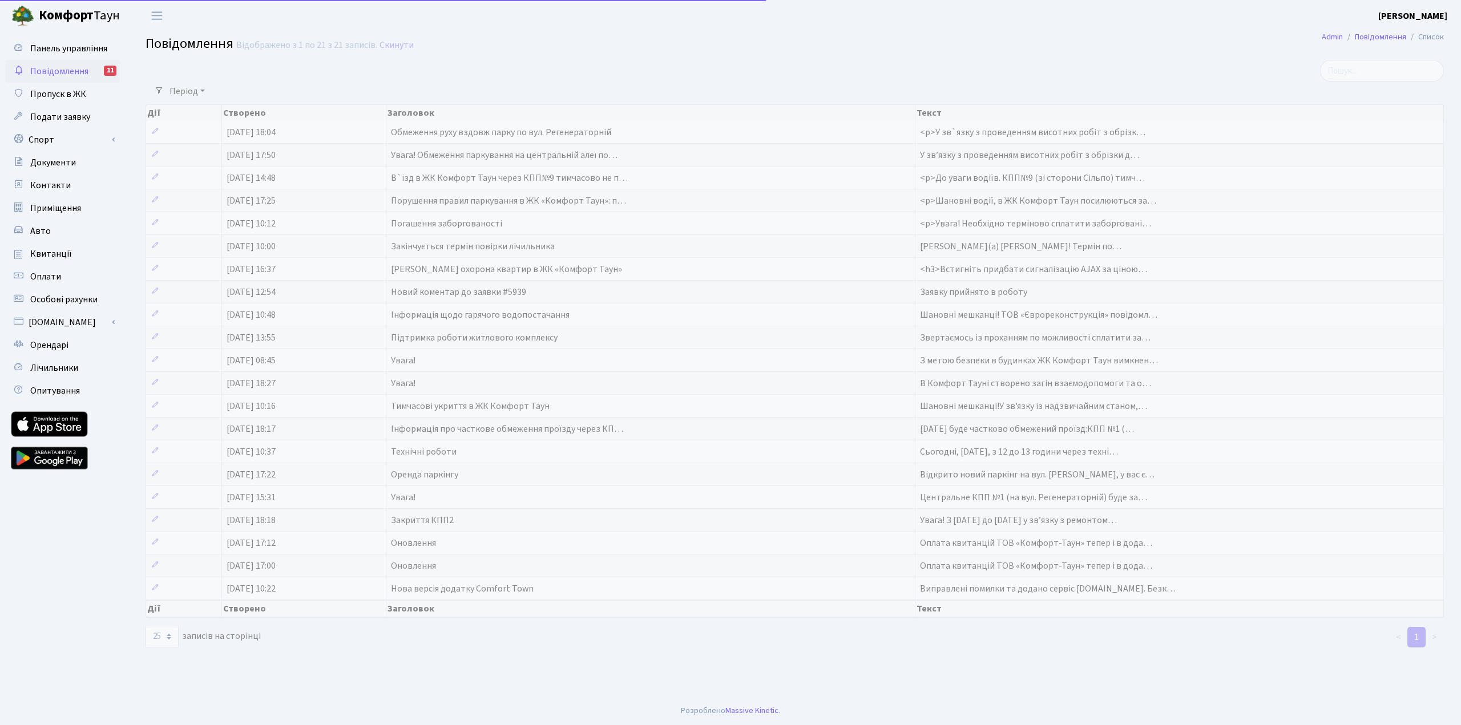
select select "25"
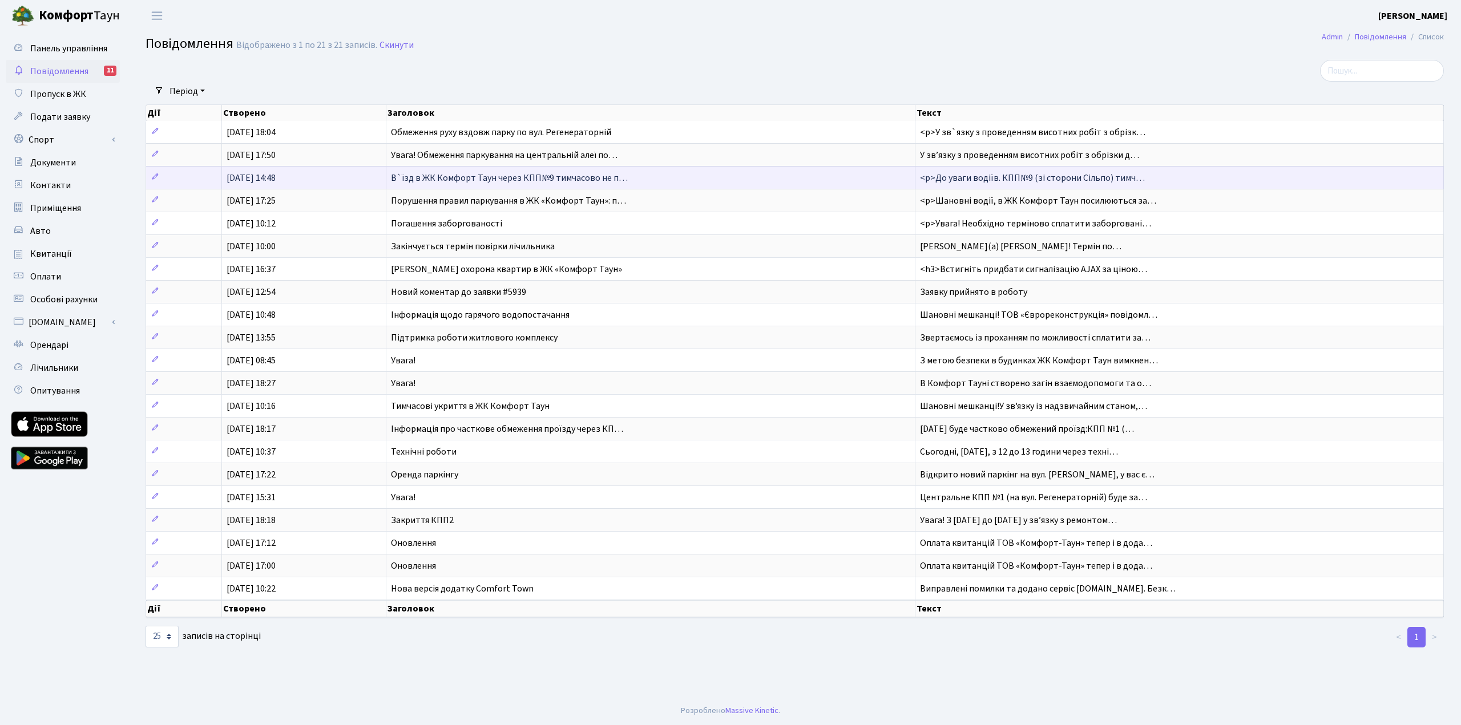
click at [276, 173] on span "[DATE] 14:48" at bounding box center [251, 178] width 49 height 13
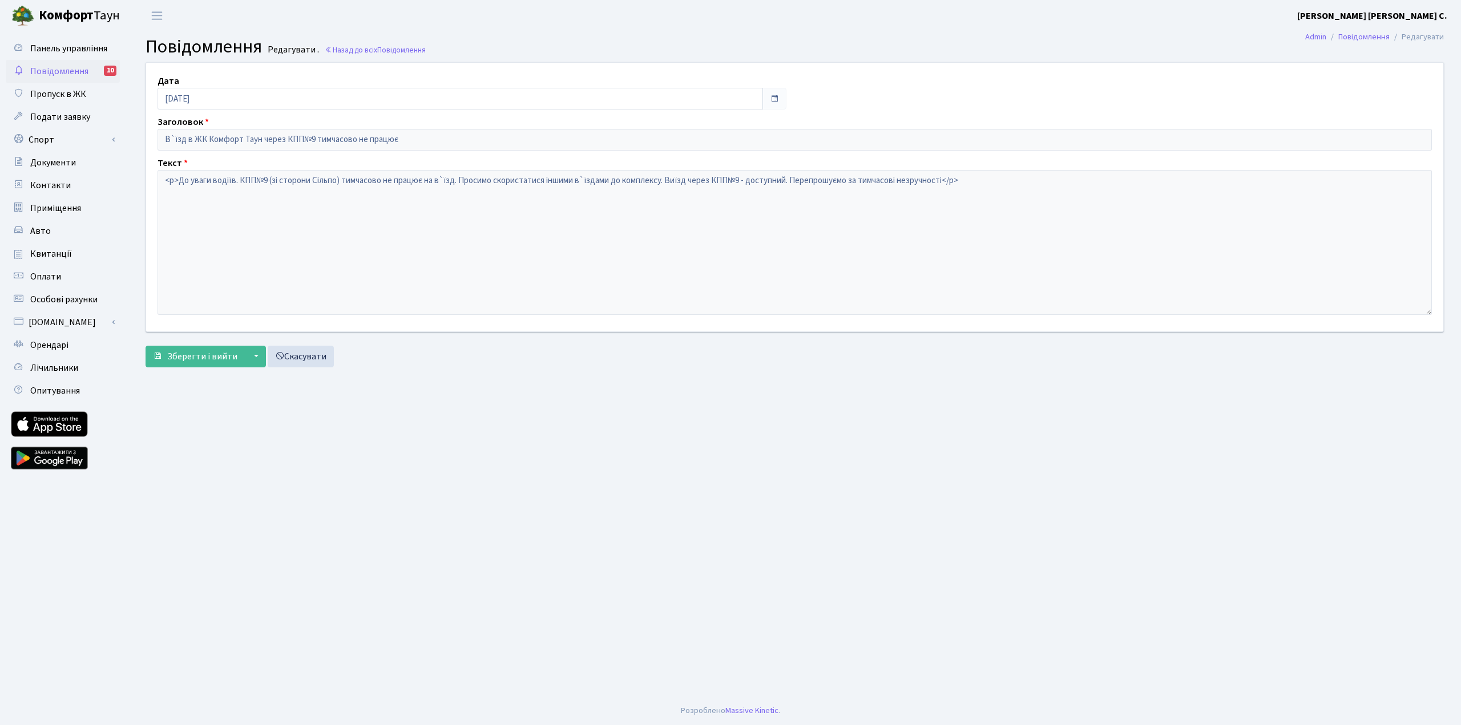
click at [59, 71] on span "Повідомлення" at bounding box center [59, 71] width 58 height 13
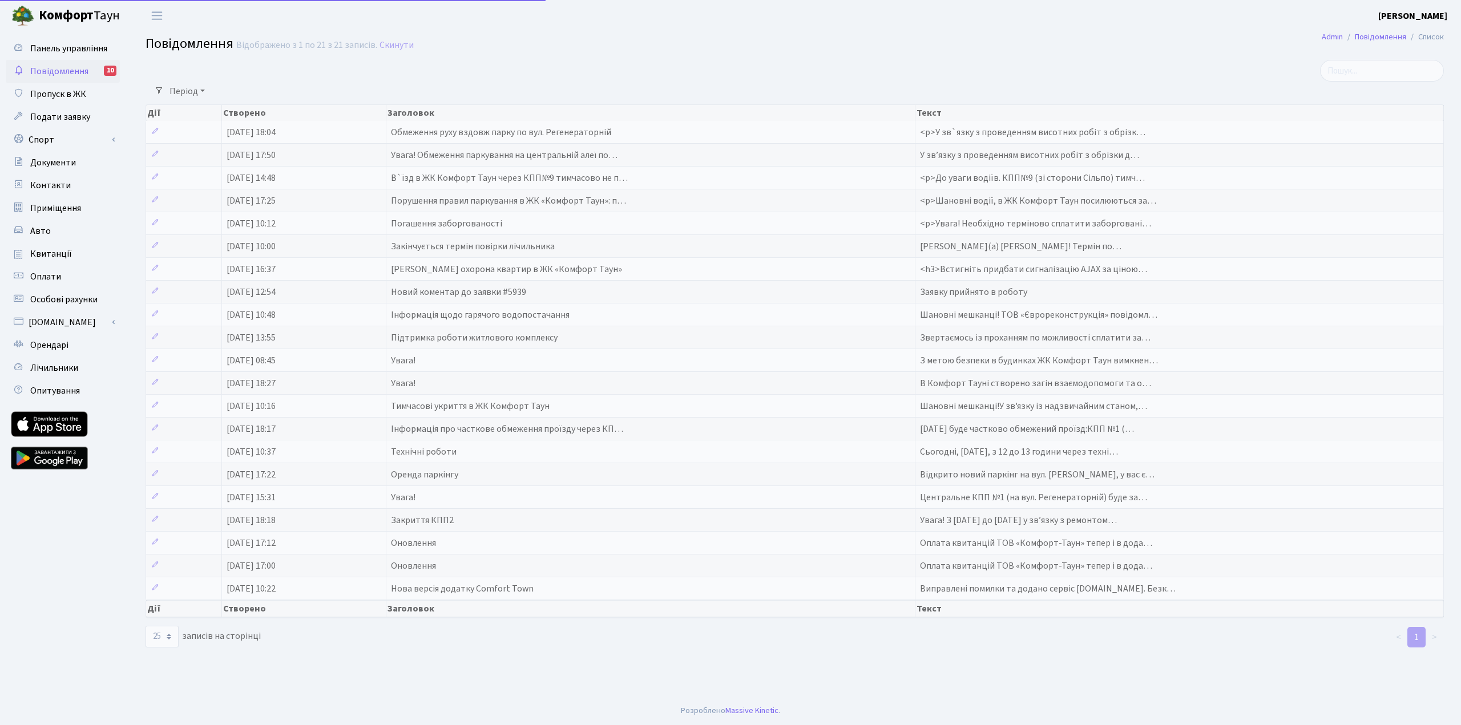
select select "25"
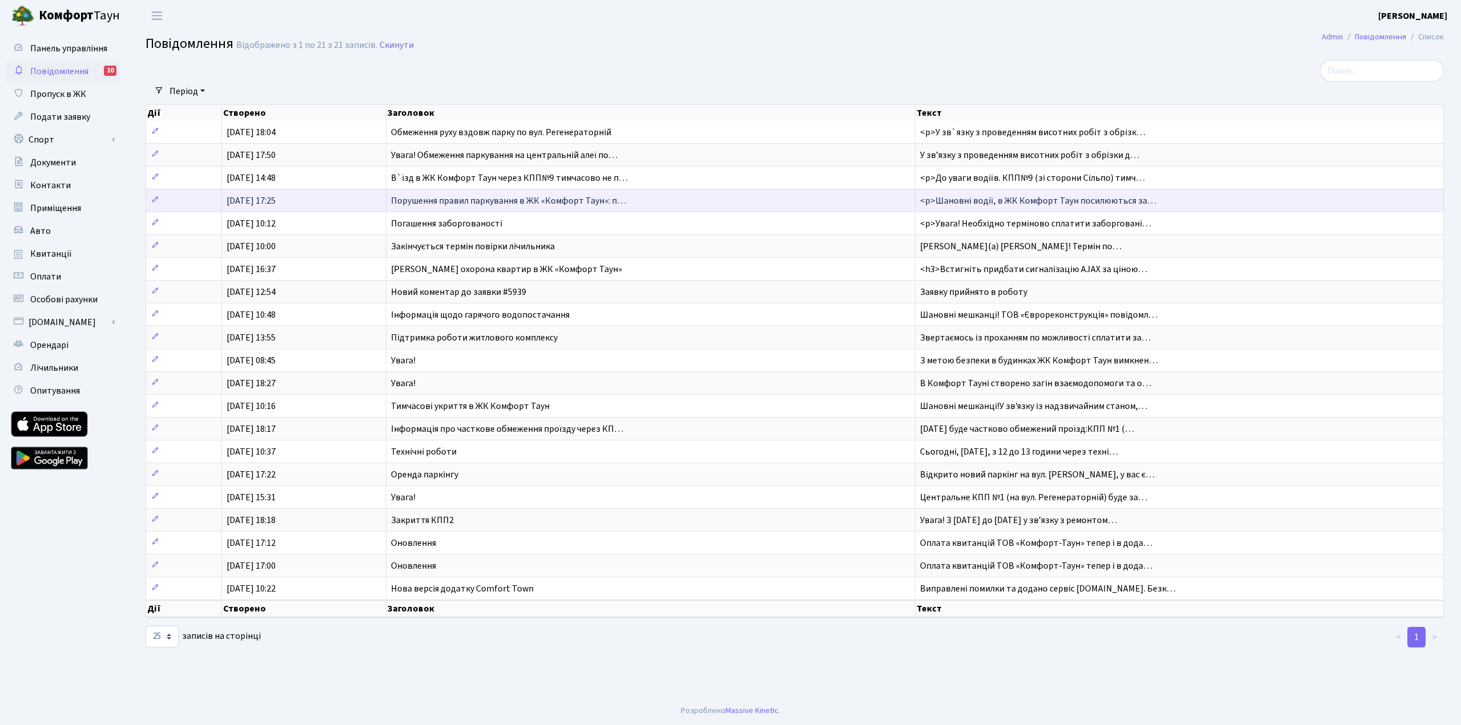
click at [276, 197] on span "[DATE] 17:25" at bounding box center [251, 201] width 49 height 13
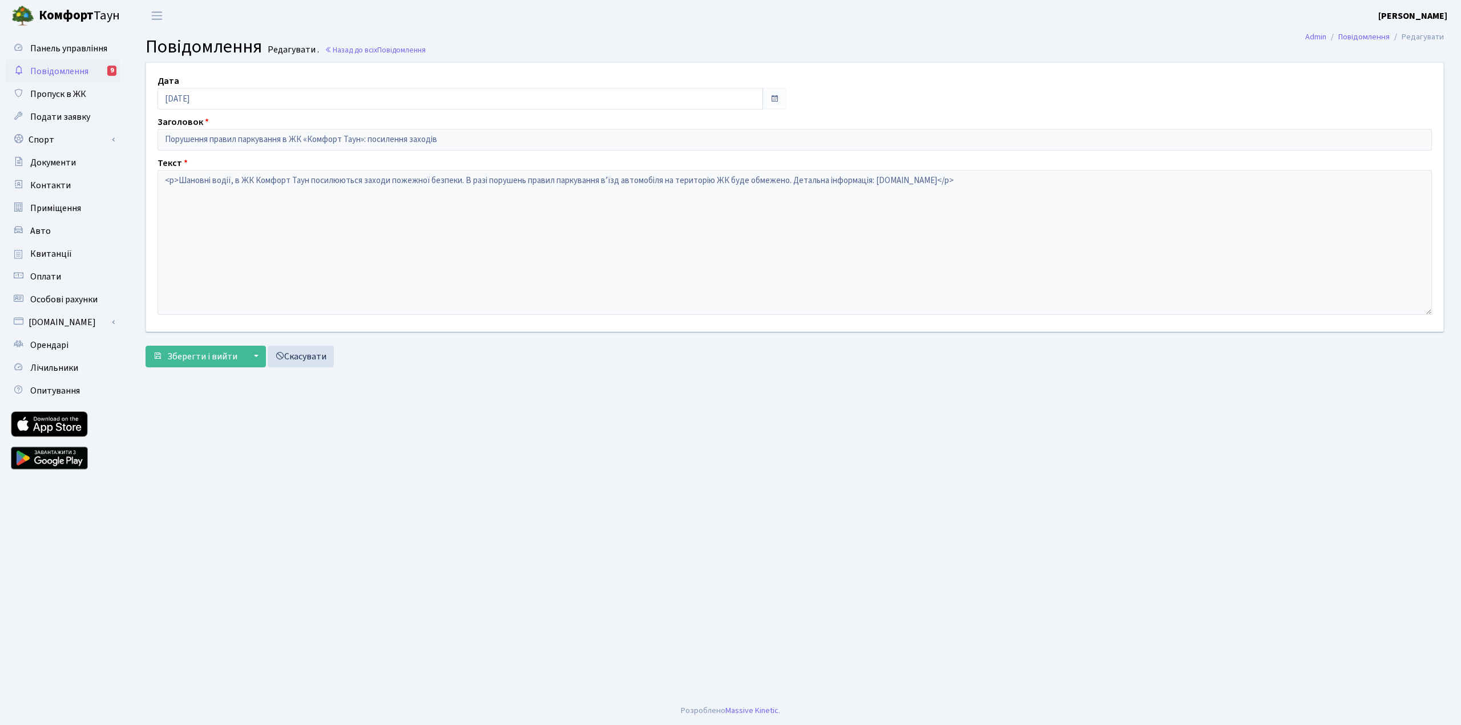
click at [63, 71] on span "Повідомлення" at bounding box center [59, 71] width 58 height 13
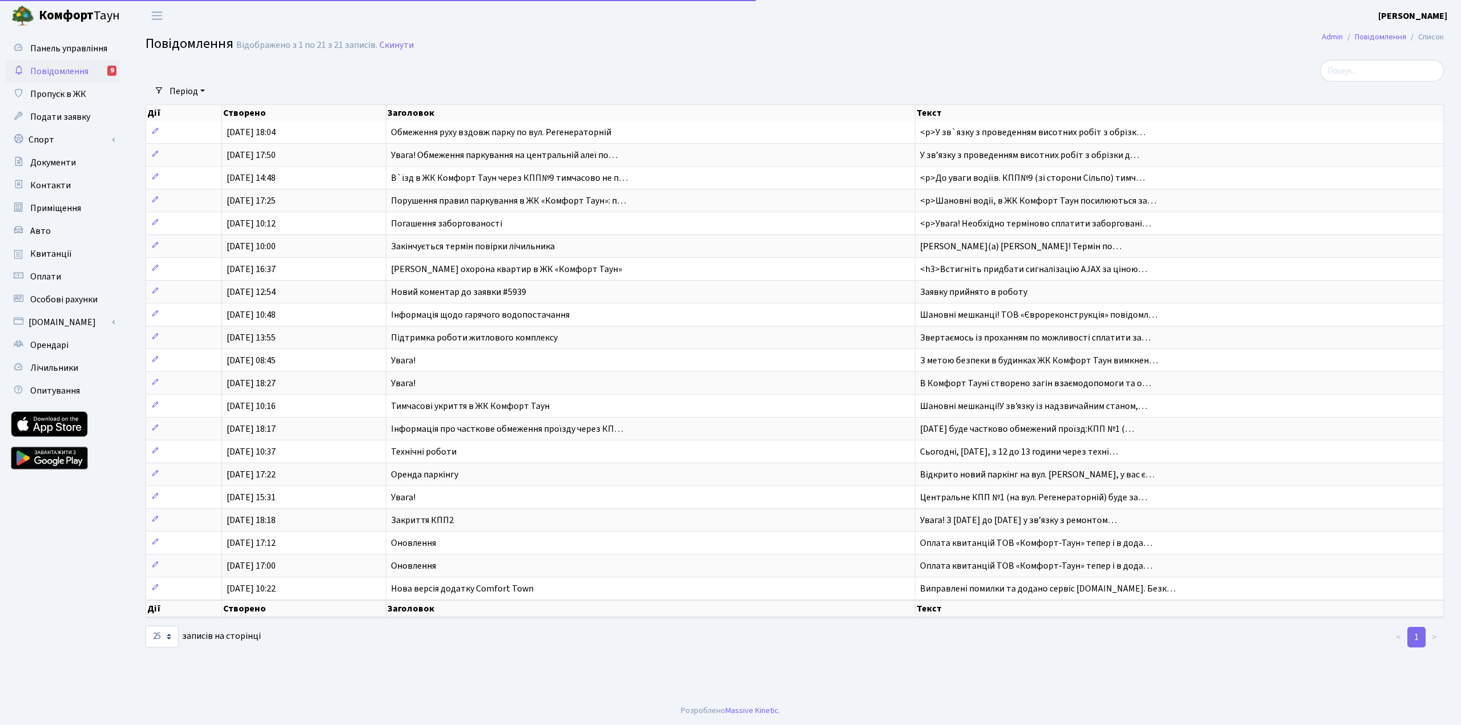
select select "25"
click at [59, 71] on span "Повідомлення" at bounding box center [59, 71] width 58 height 13
